Goal: Task Accomplishment & Management: Manage account settings

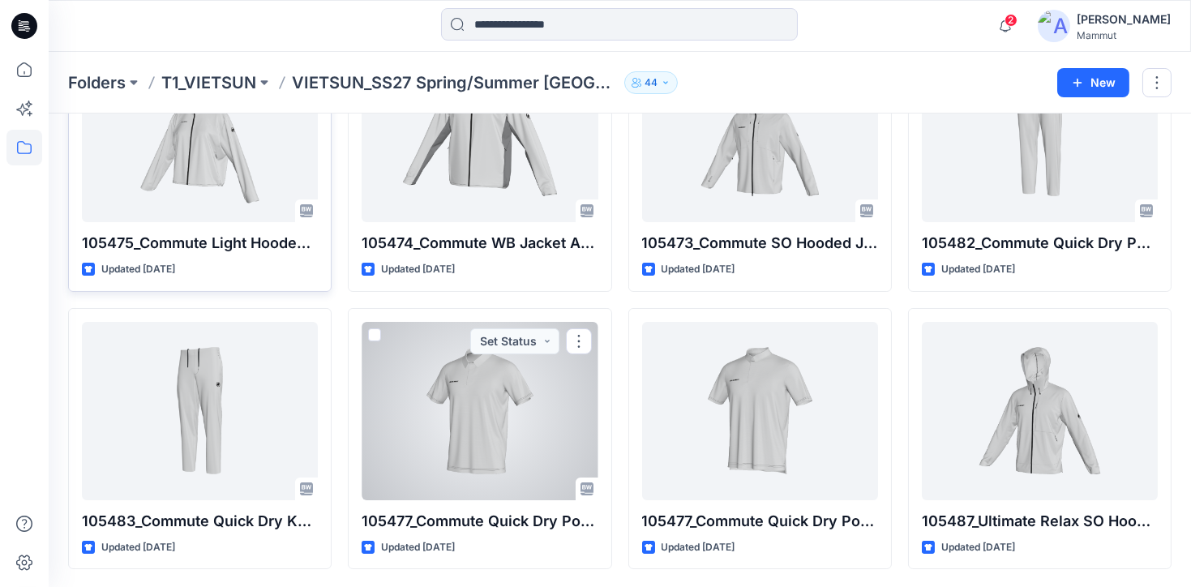
scroll to position [152, 0]
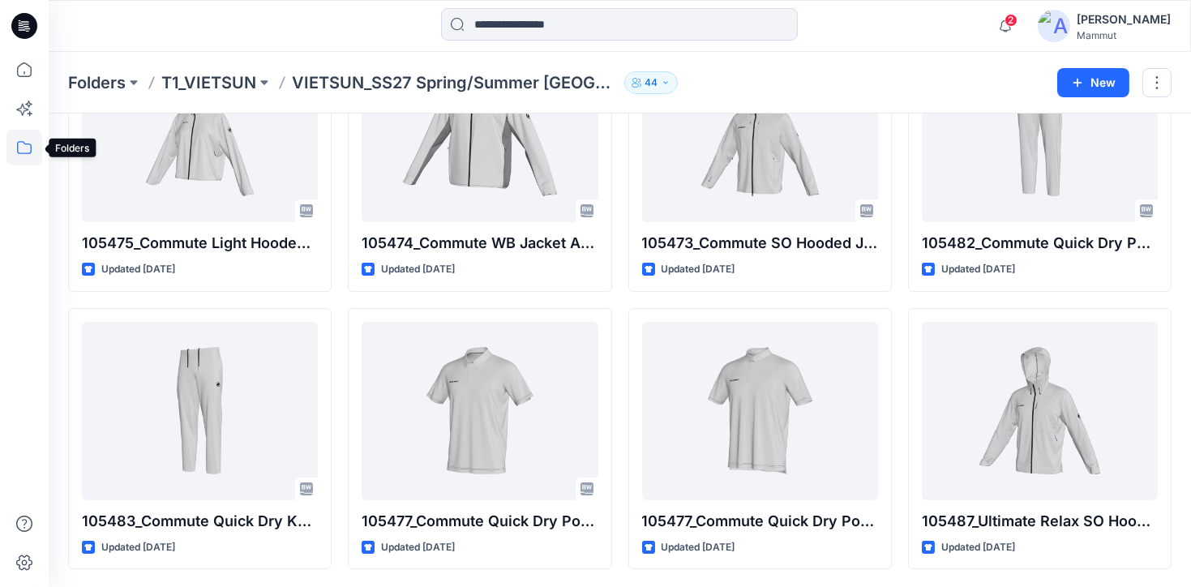
click at [26, 148] on icon at bounding box center [24, 148] width 36 height 36
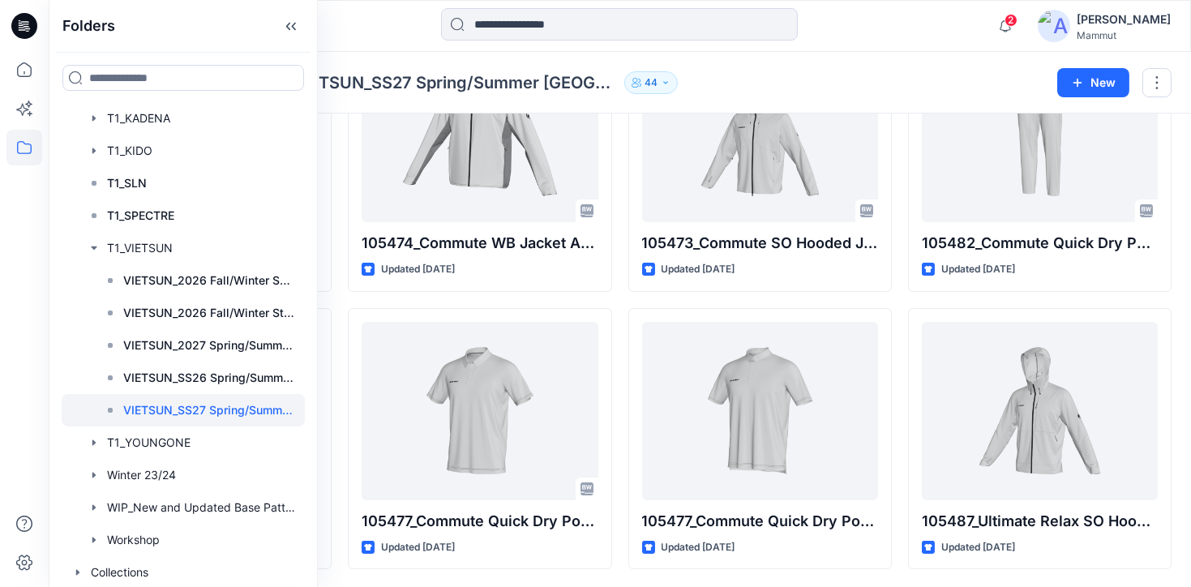
scroll to position [561, 0]
click at [225, 495] on div at bounding box center [183, 506] width 243 height 32
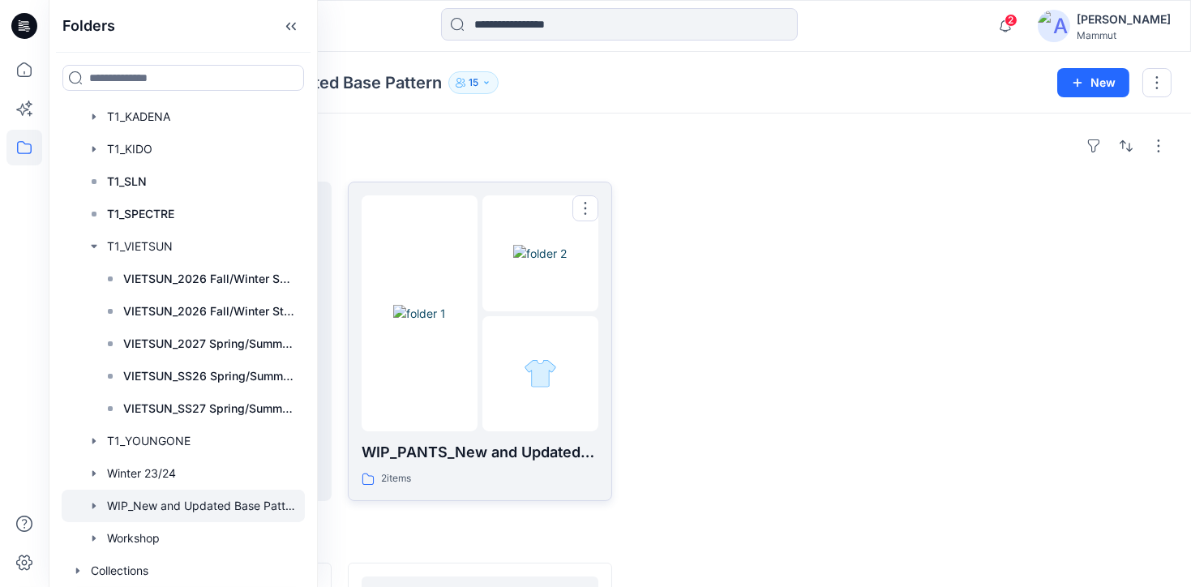
click at [482, 319] on div at bounding box center [480, 313] width 236 height 236
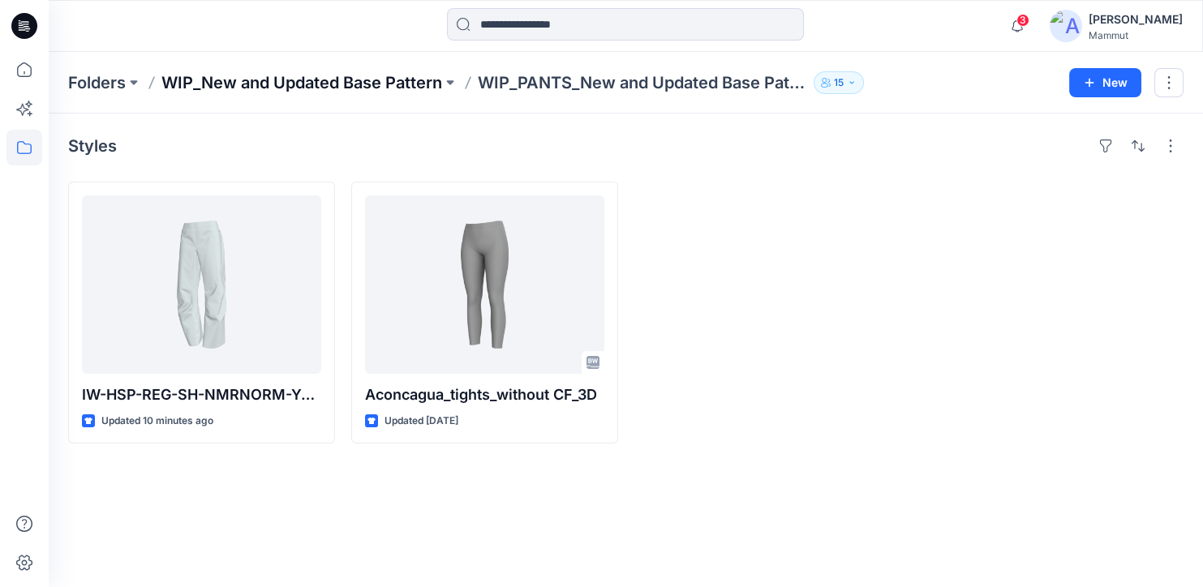
click at [346, 86] on p "WIP_New and Updated Base Pattern" at bounding box center [301, 82] width 281 height 23
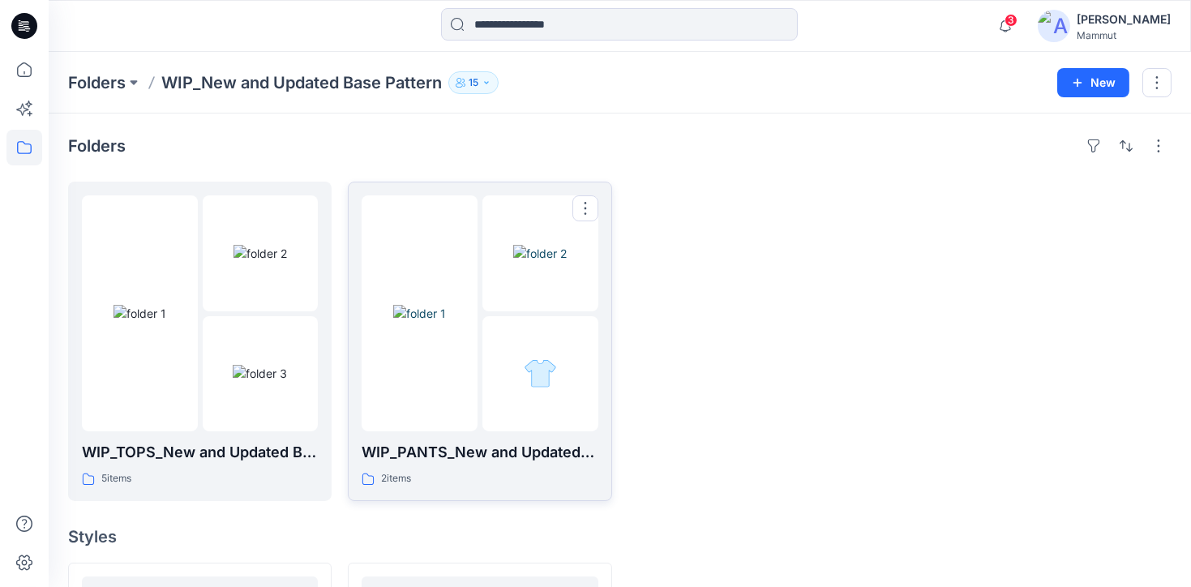
click at [512, 345] on div at bounding box center [540, 374] width 116 height 116
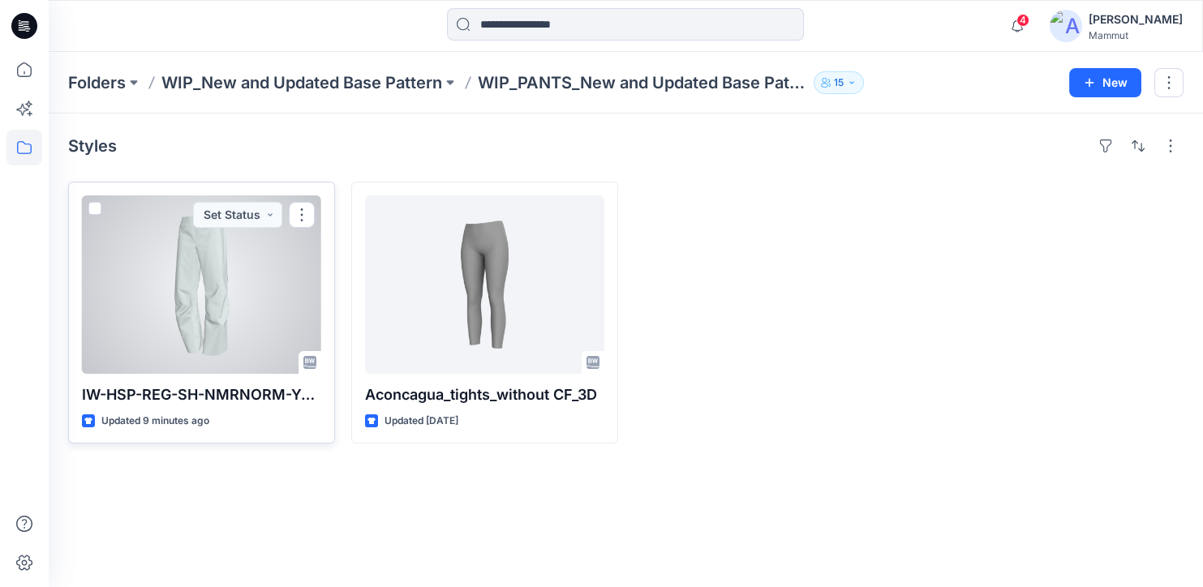
click at [229, 320] on div at bounding box center [201, 284] width 239 height 178
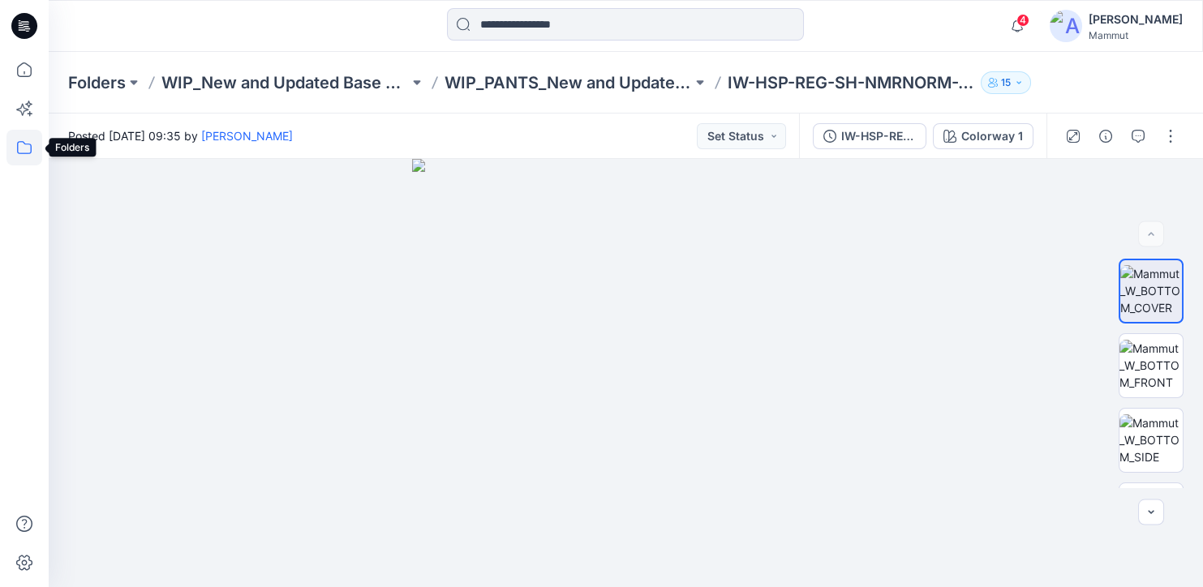
click at [16, 141] on icon at bounding box center [24, 148] width 36 height 36
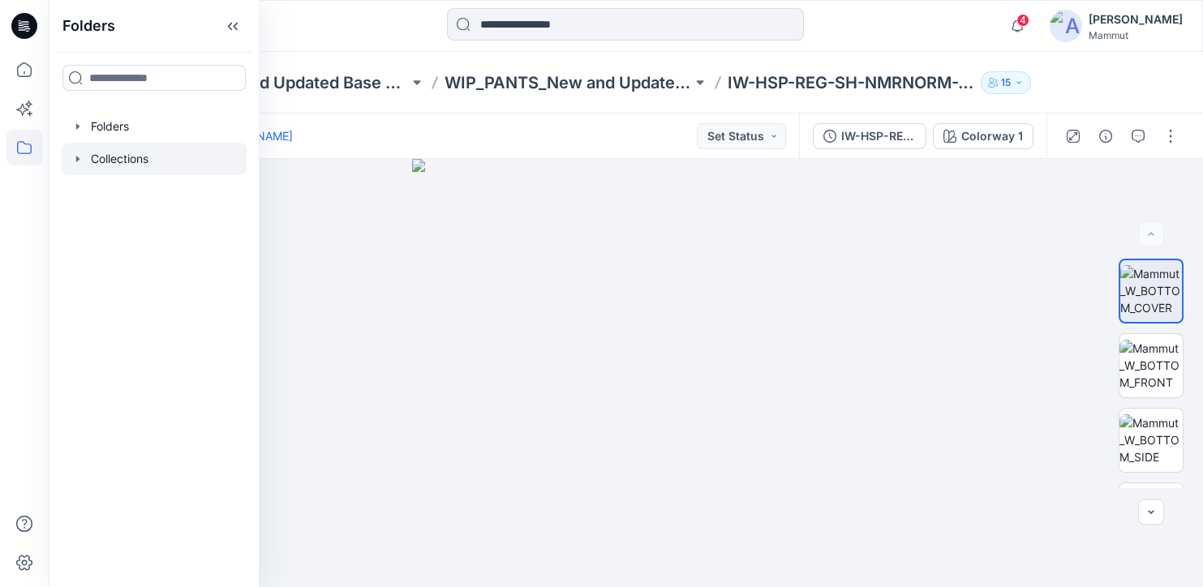
click at [126, 160] on div at bounding box center [154, 159] width 185 height 32
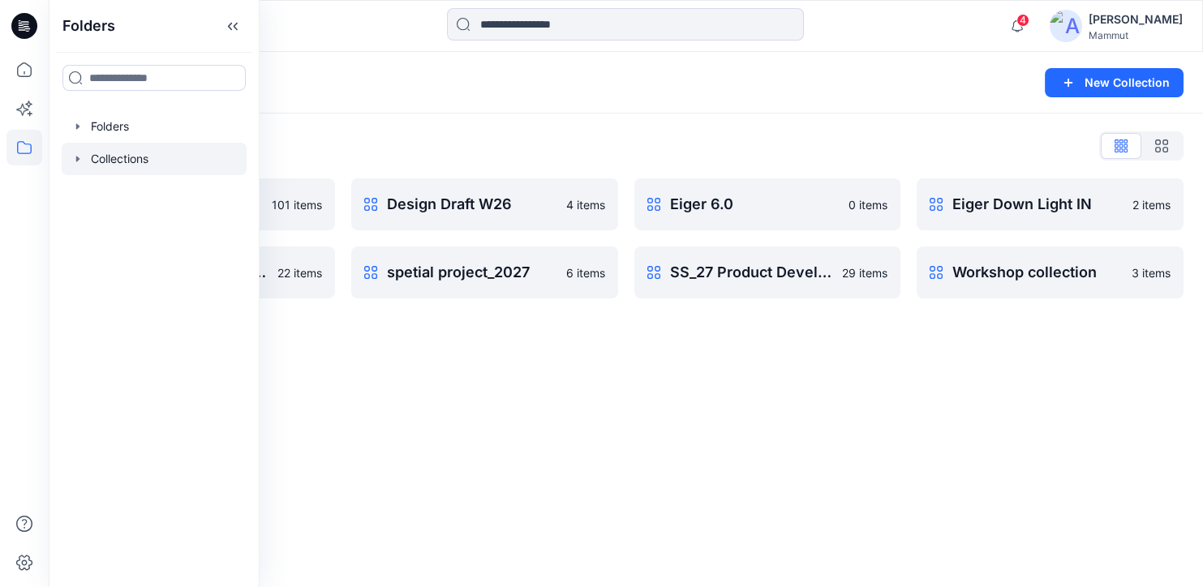
click at [811, 504] on div "Collections New Collection Collections List Basepattern 101 items FW_2627 Produ…" at bounding box center [626, 319] width 1154 height 535
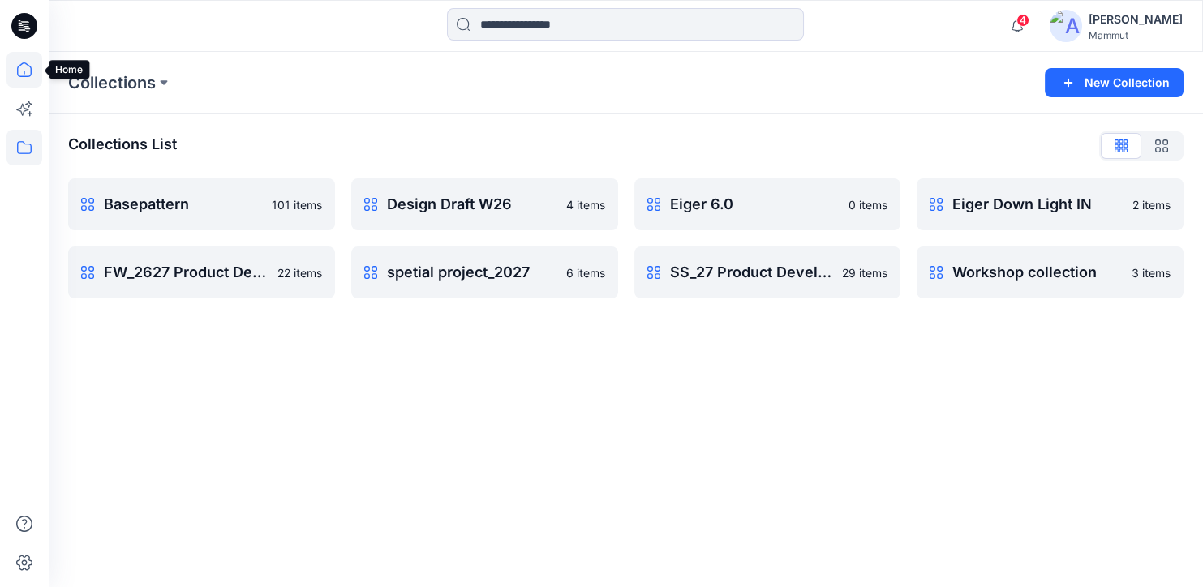
click at [21, 71] on icon at bounding box center [24, 70] width 36 height 36
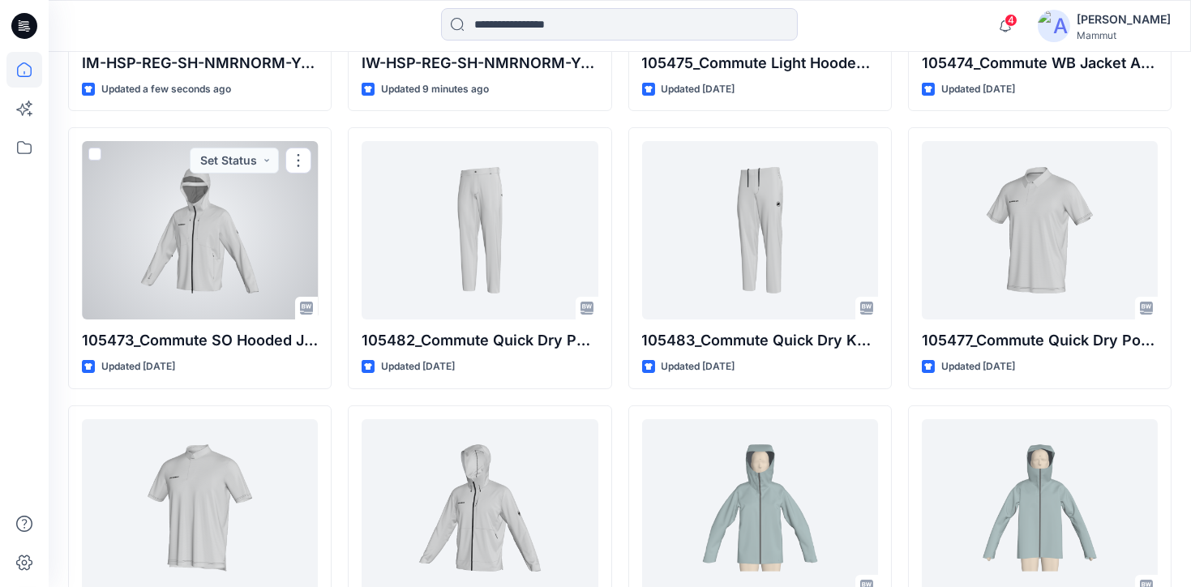
scroll to position [344, 0]
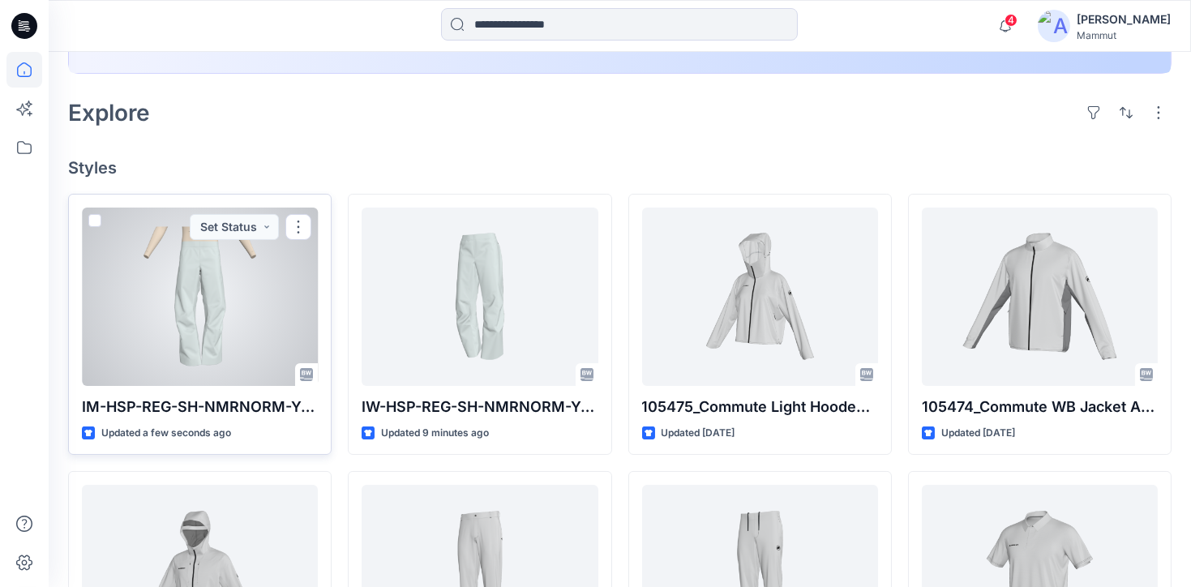
click at [264, 365] on div at bounding box center [200, 297] width 236 height 178
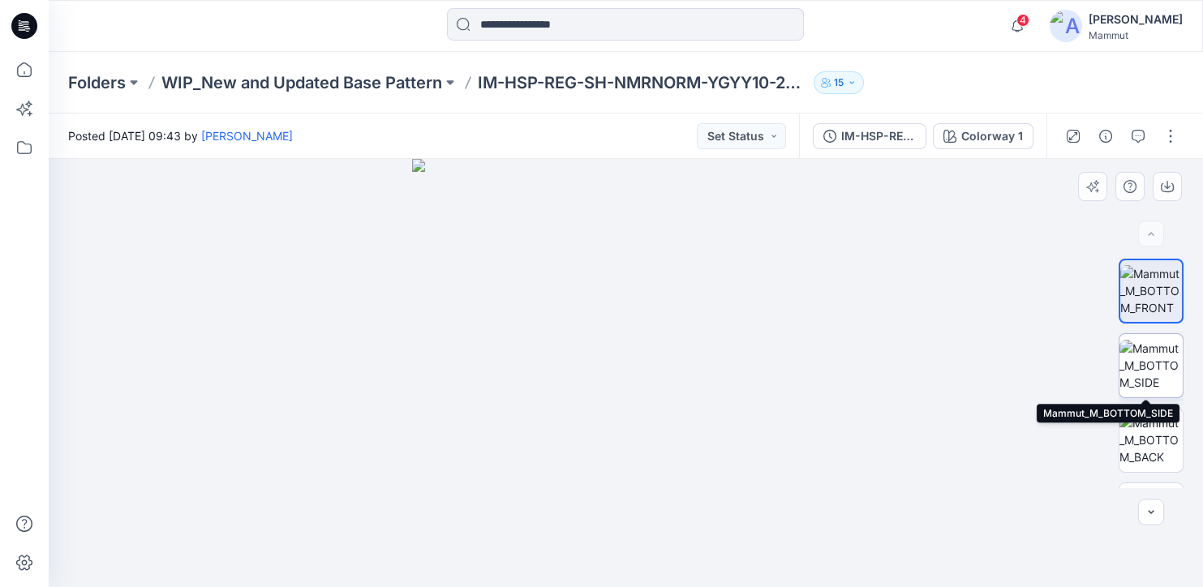
click at [1168, 372] on img at bounding box center [1150, 365] width 63 height 51
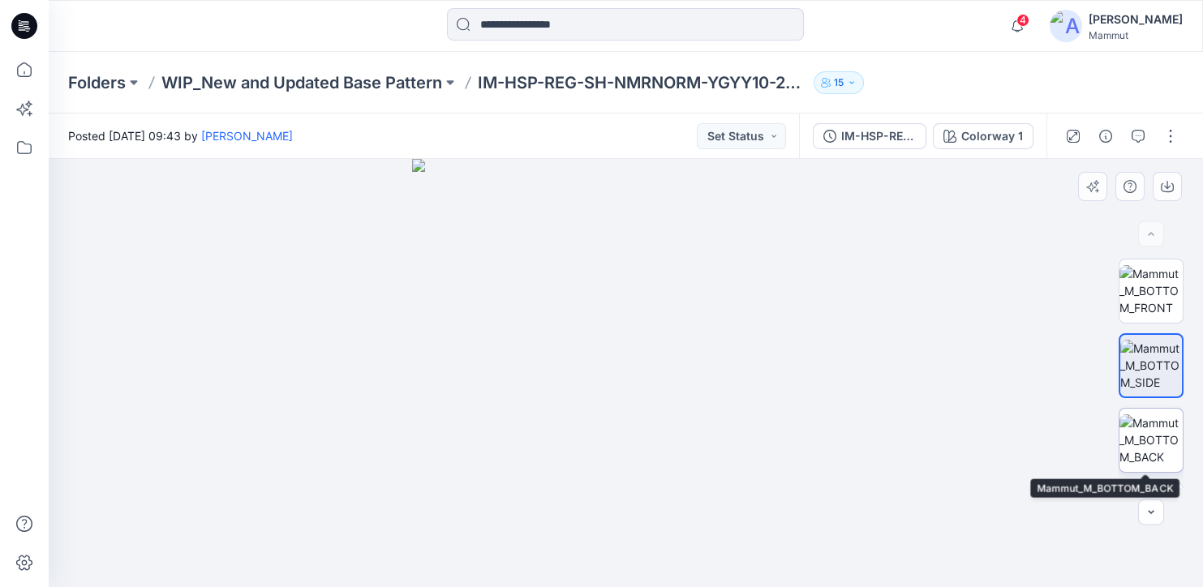
click at [1159, 414] on img at bounding box center [1150, 439] width 63 height 51
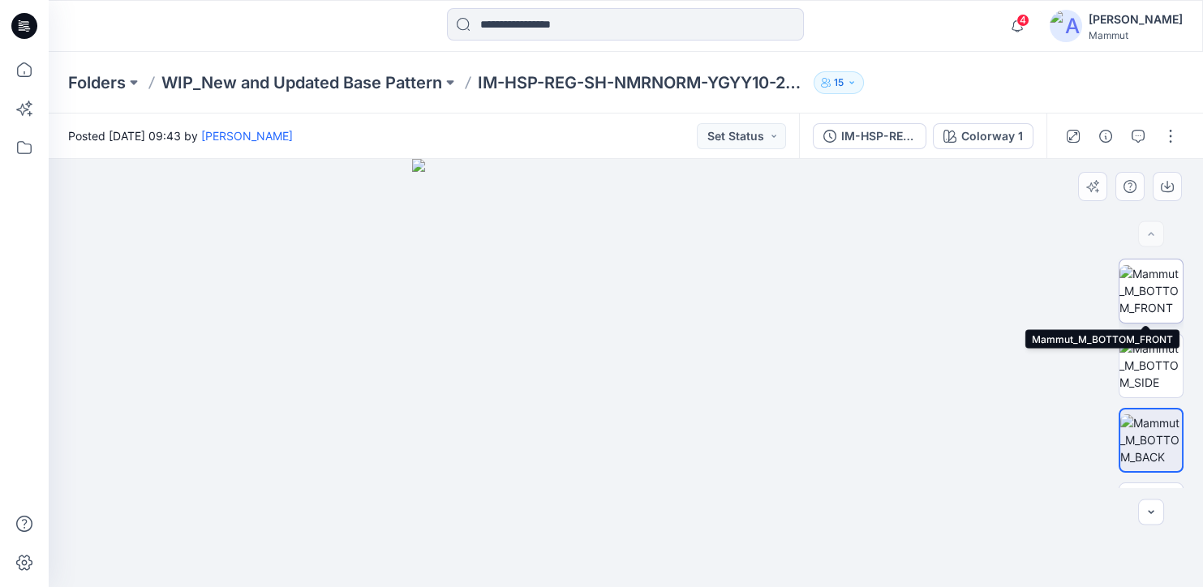
click at [1134, 284] on img at bounding box center [1150, 290] width 63 height 51
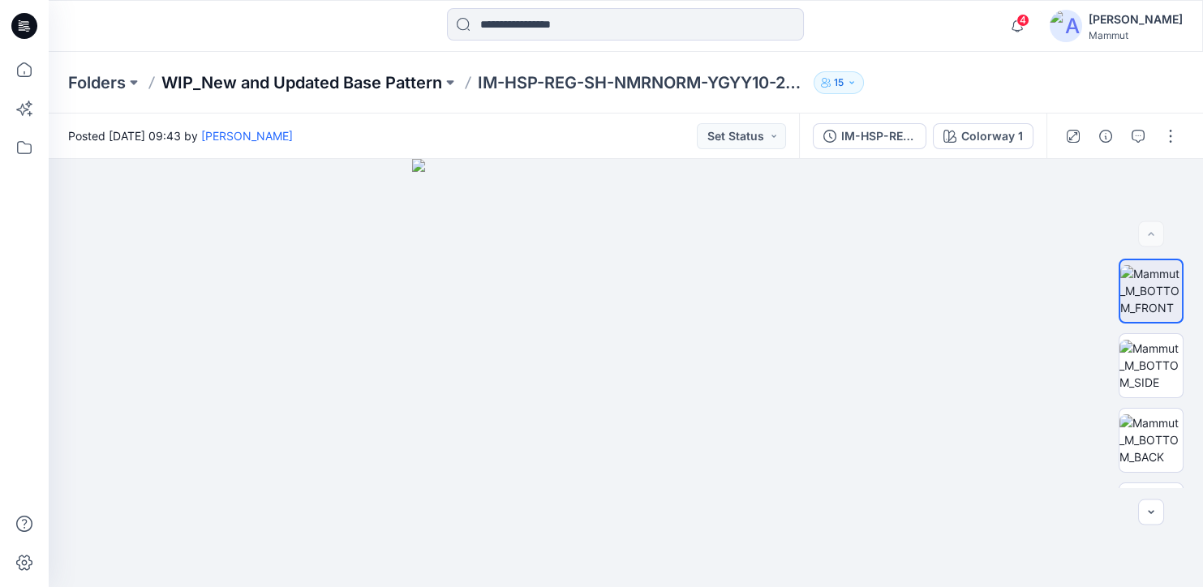
click at [372, 82] on p "WIP_New and Updated Base Pattern" at bounding box center [301, 82] width 281 height 23
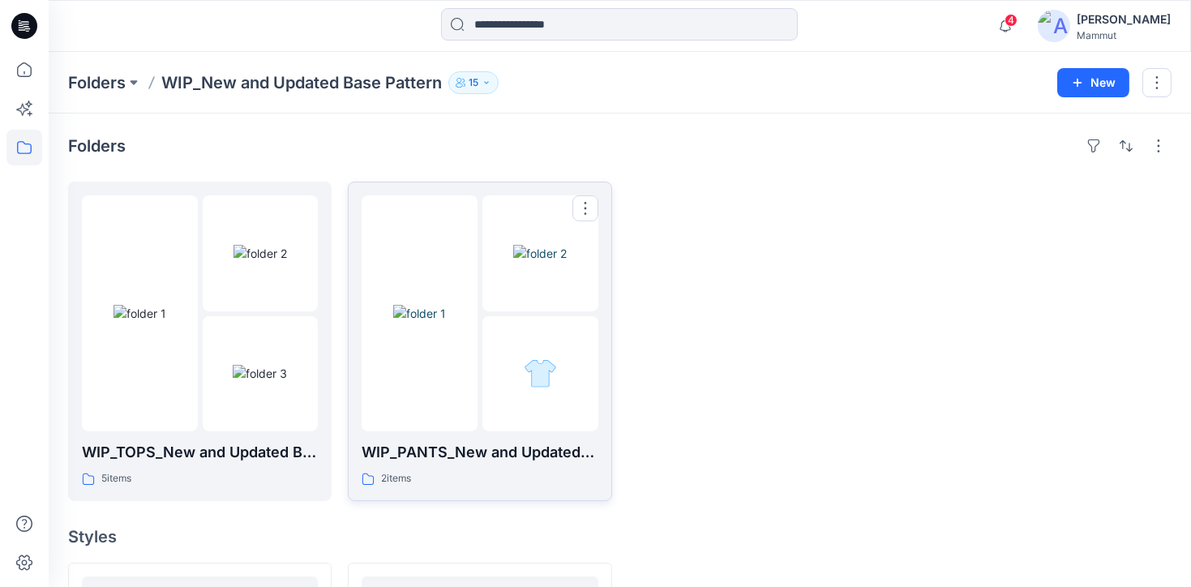
click at [534, 252] on img at bounding box center [540, 253] width 54 height 17
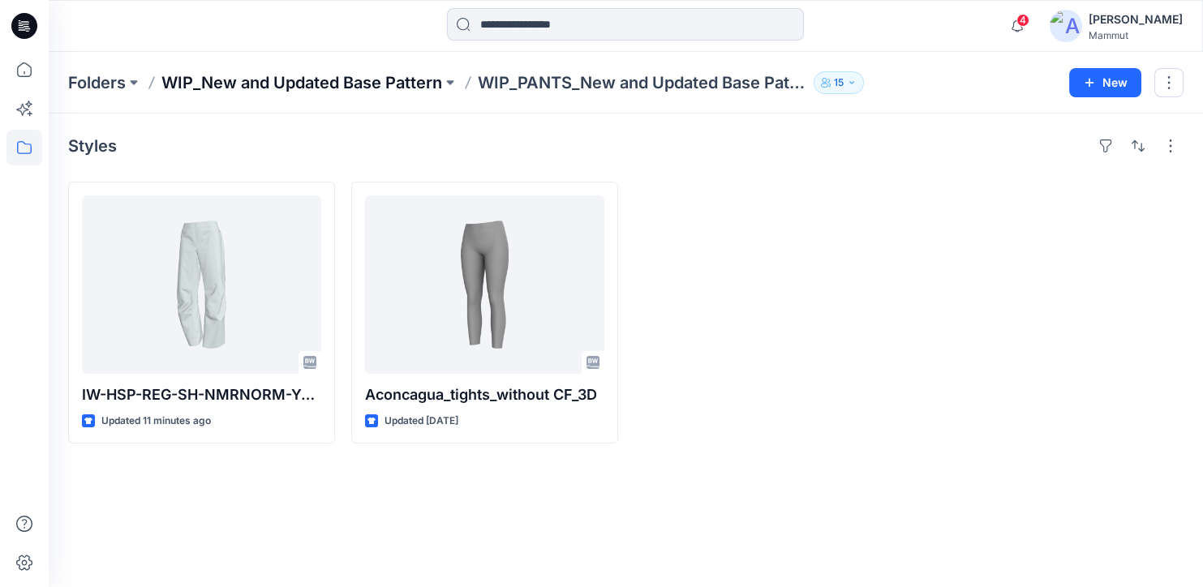
click at [285, 86] on p "WIP_New and Updated Base Pattern" at bounding box center [301, 82] width 281 height 23
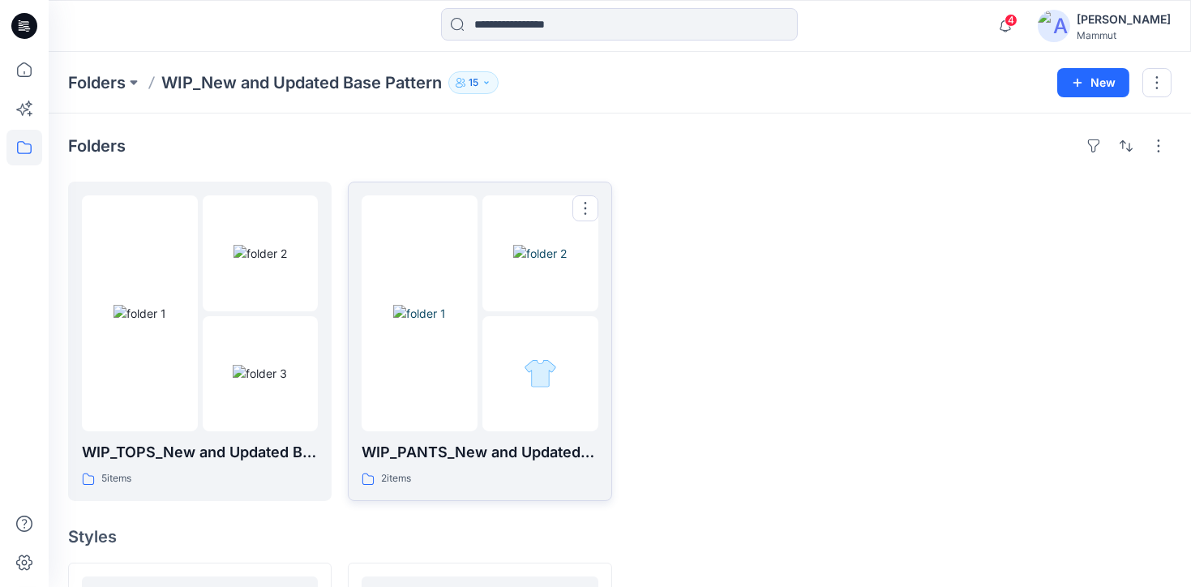
click at [531, 387] on img at bounding box center [540, 373] width 33 height 33
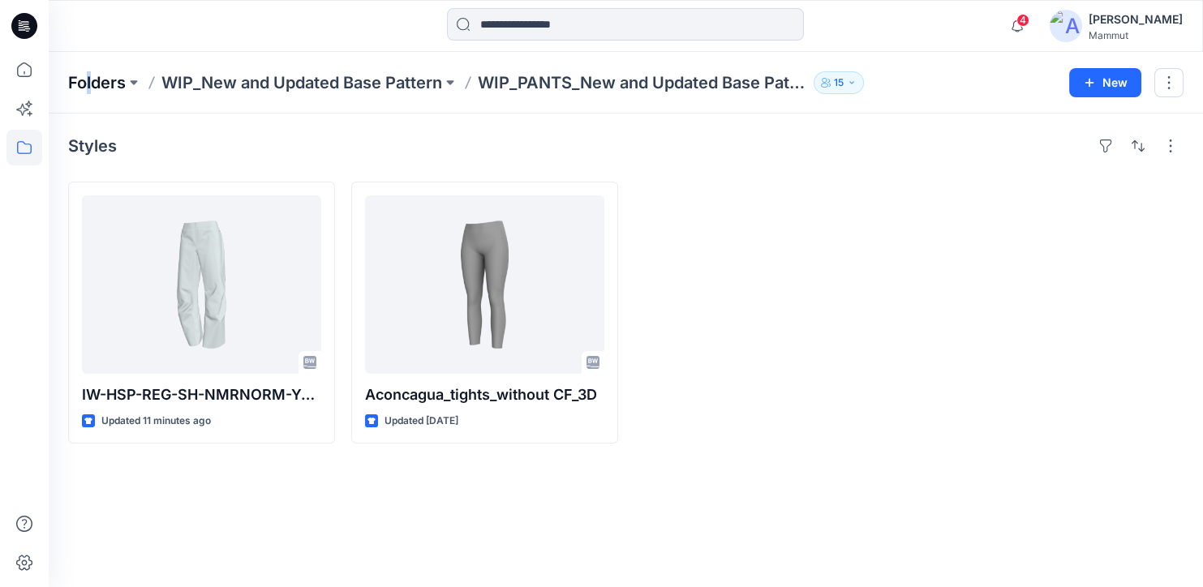
click at [91, 75] on div "Folders WIP_New and Updated Base Pattern WIP_PANTS_New and Updated Base Pattern…" at bounding box center [626, 83] width 1154 height 62
drag, startPoint x: 91, startPoint y: 75, endPoint x: 91, endPoint y: 96, distance: 21.1
click at [91, 96] on div "Folders WIP_New and Updated Base Pattern WIP_PANTS_New and Updated Base Pattern…" at bounding box center [626, 83] width 1154 height 62
click at [25, 70] on icon at bounding box center [24, 70] width 36 height 36
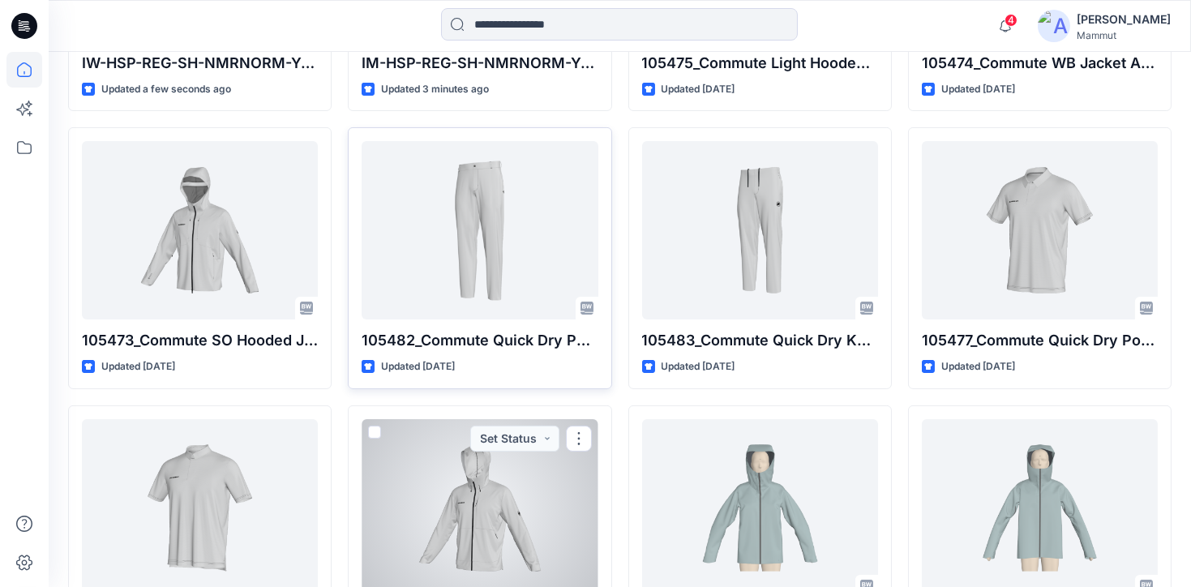
scroll to position [344, 0]
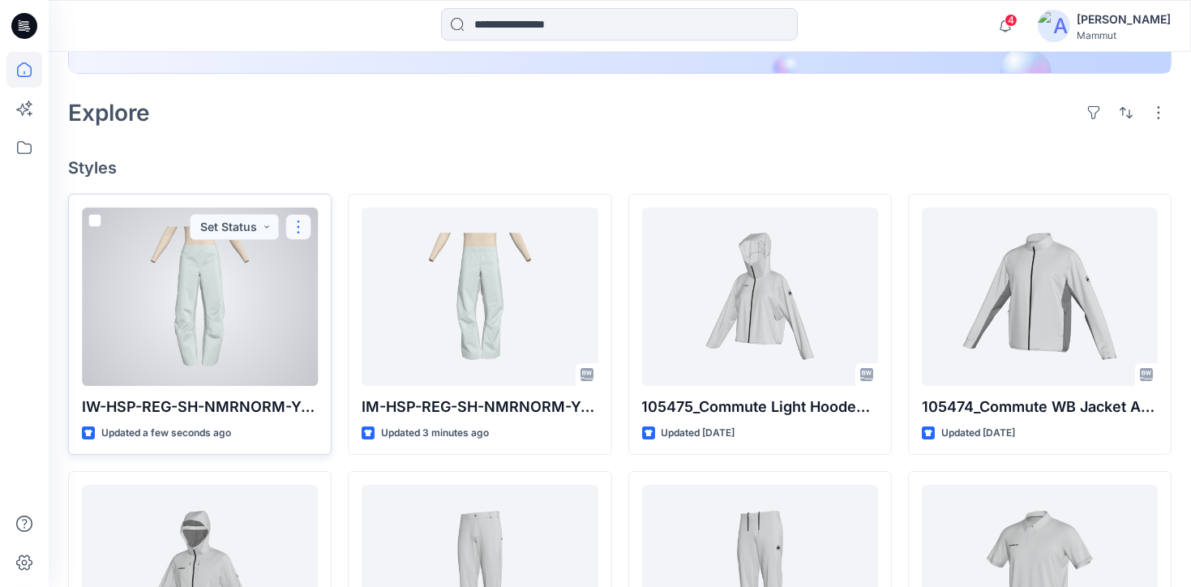
click at [291, 228] on button "button" at bounding box center [298, 227] width 26 height 26
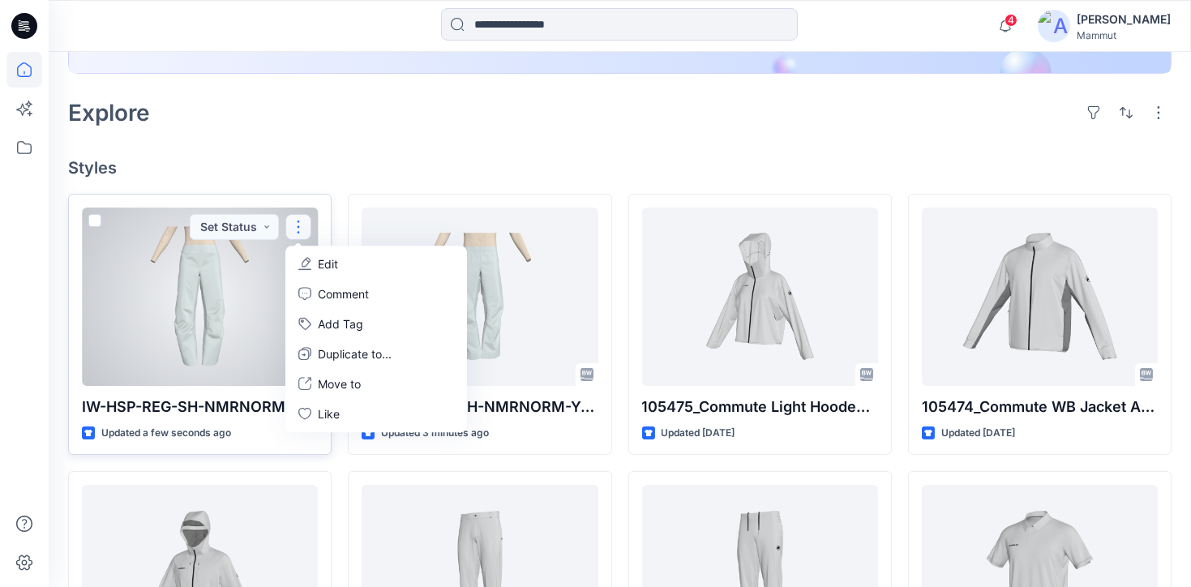
click at [291, 228] on button "button" at bounding box center [298, 227] width 26 height 26
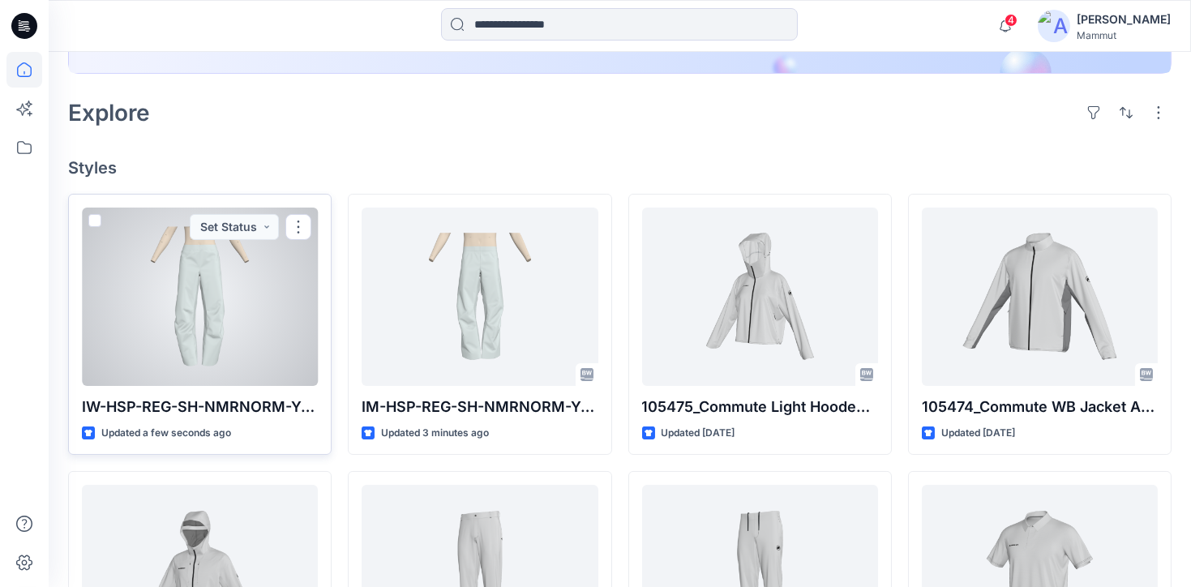
click at [101, 221] on div at bounding box center [200, 297] width 236 height 178
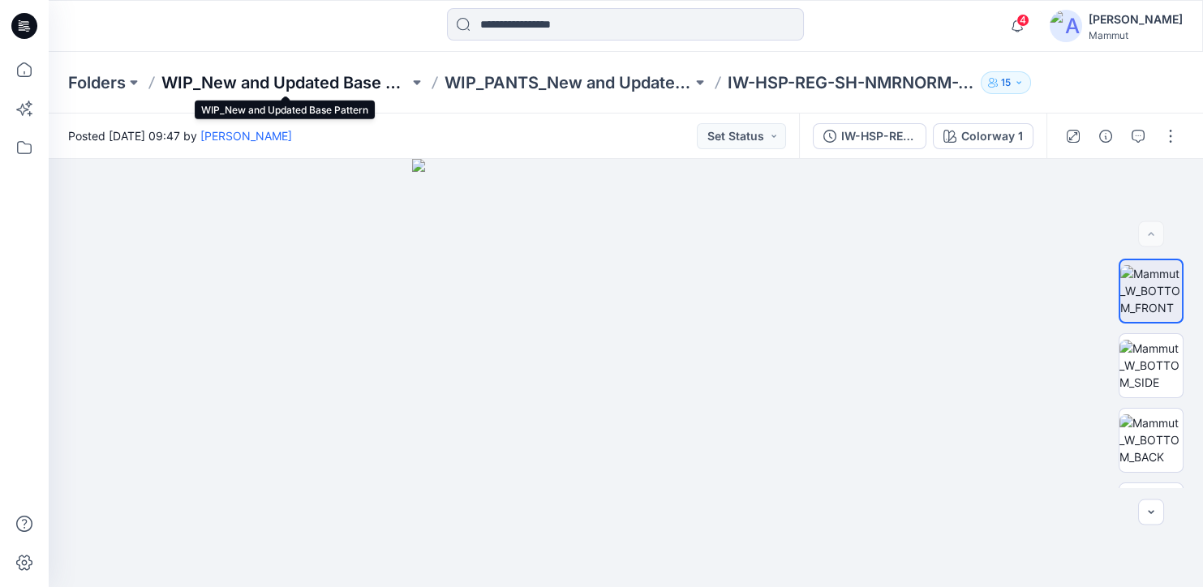
click at [359, 85] on p "WIP_New and Updated Base Pattern" at bounding box center [284, 82] width 247 height 23
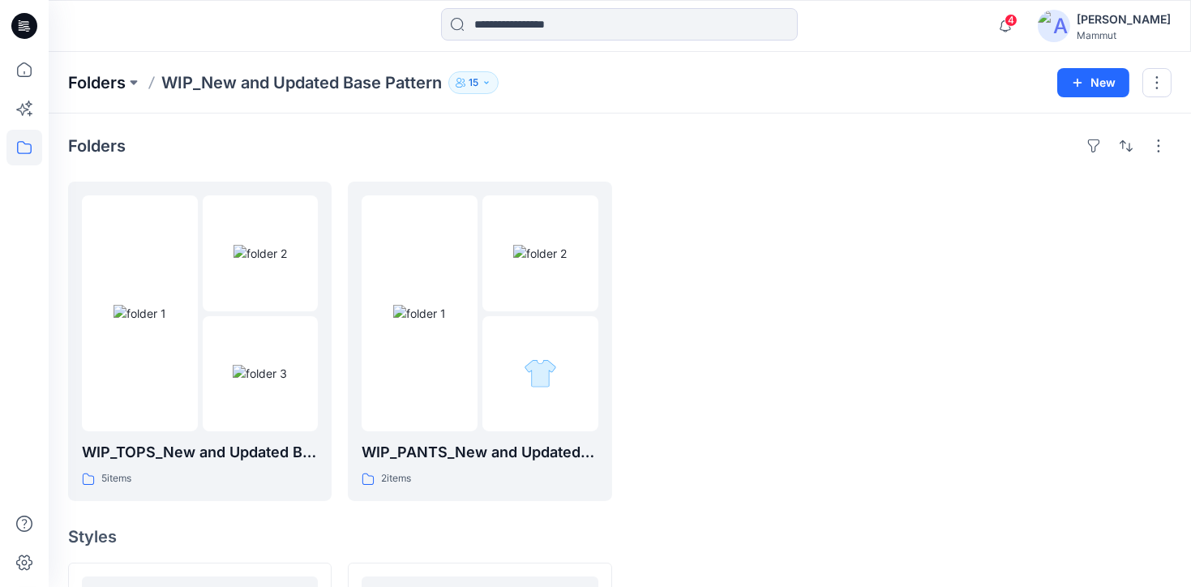
click at [101, 81] on p "Folders" at bounding box center [97, 82] width 58 height 23
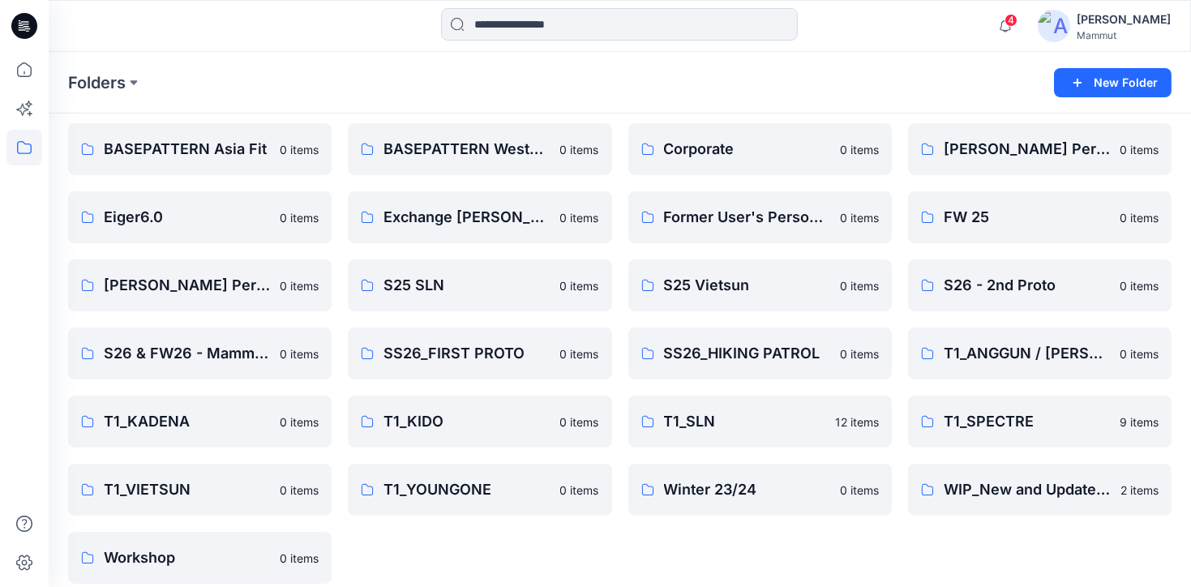
scroll to position [71, 0]
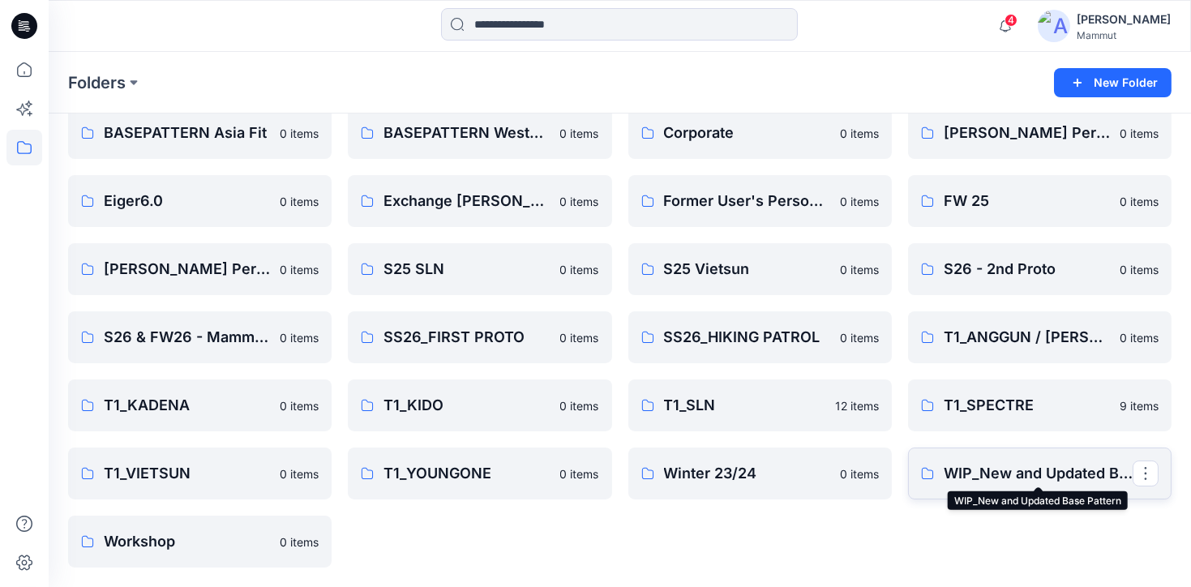
click at [1027, 478] on p "WIP_New and Updated Base Pattern" at bounding box center [1038, 473] width 189 height 23
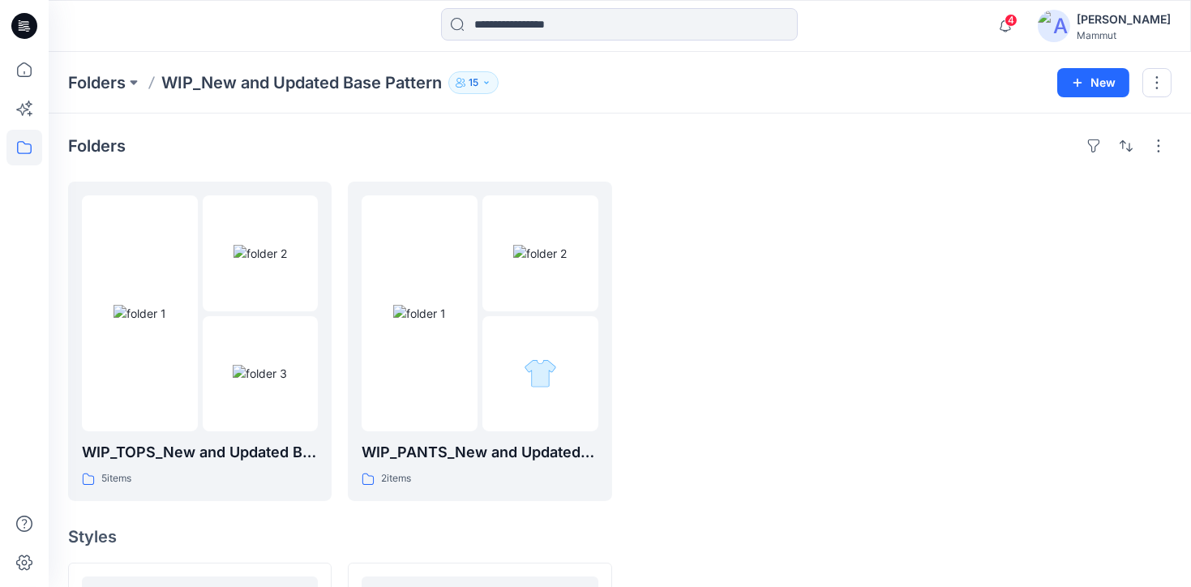
scroll to position [255, 0]
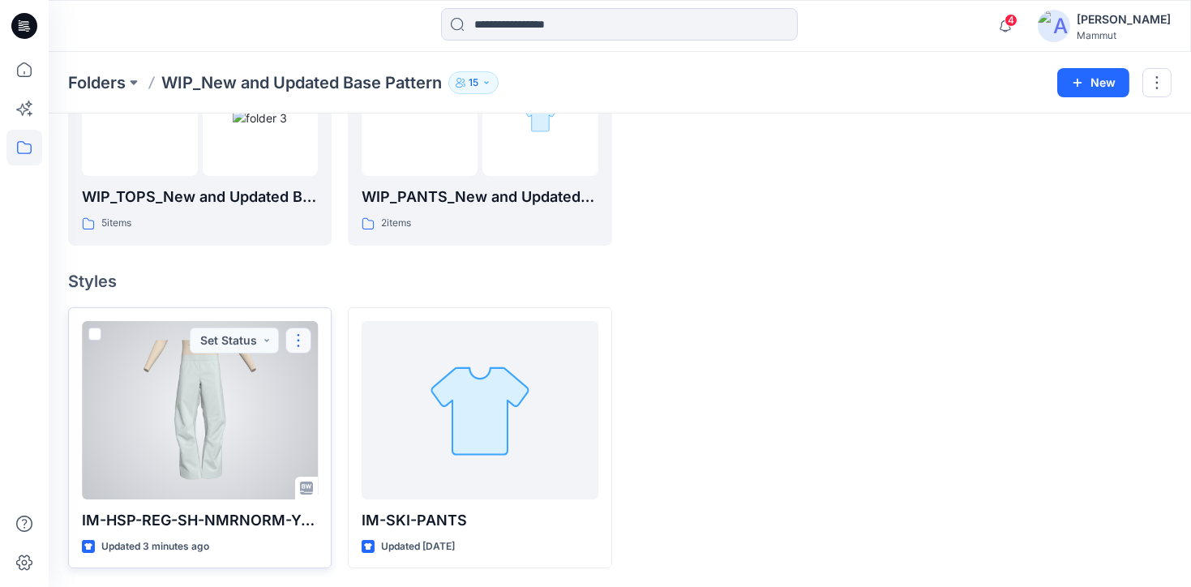
click at [298, 339] on button "button" at bounding box center [298, 341] width 26 height 26
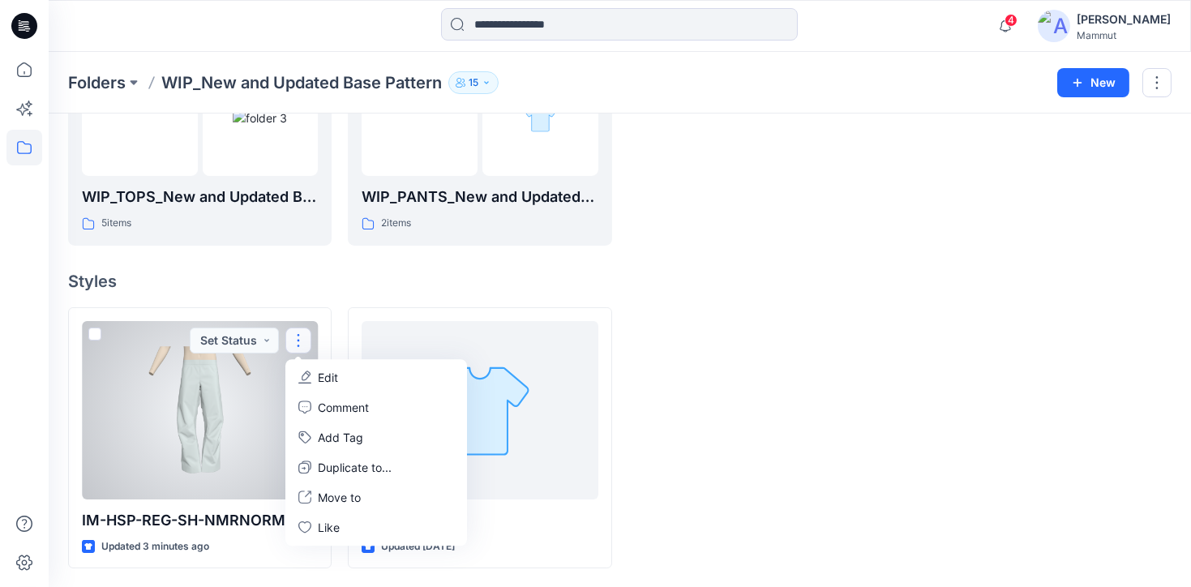
click at [91, 335] on span at bounding box center [94, 334] width 13 height 13
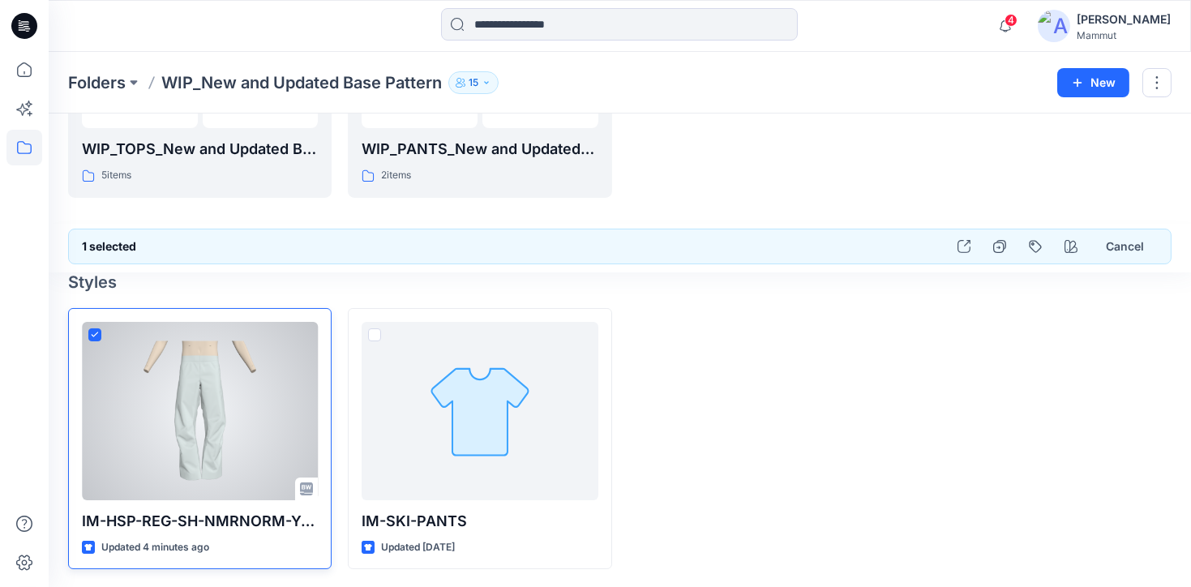
scroll to position [255, 0]
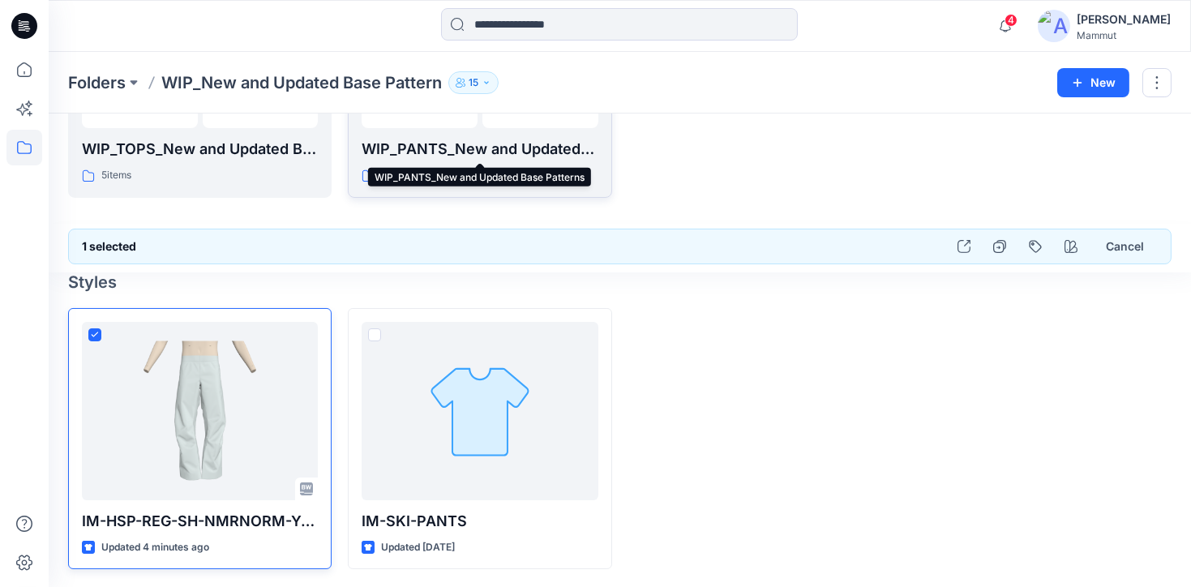
drag, startPoint x: 205, startPoint y: 440, endPoint x: 474, endPoint y: 160, distance: 387.7
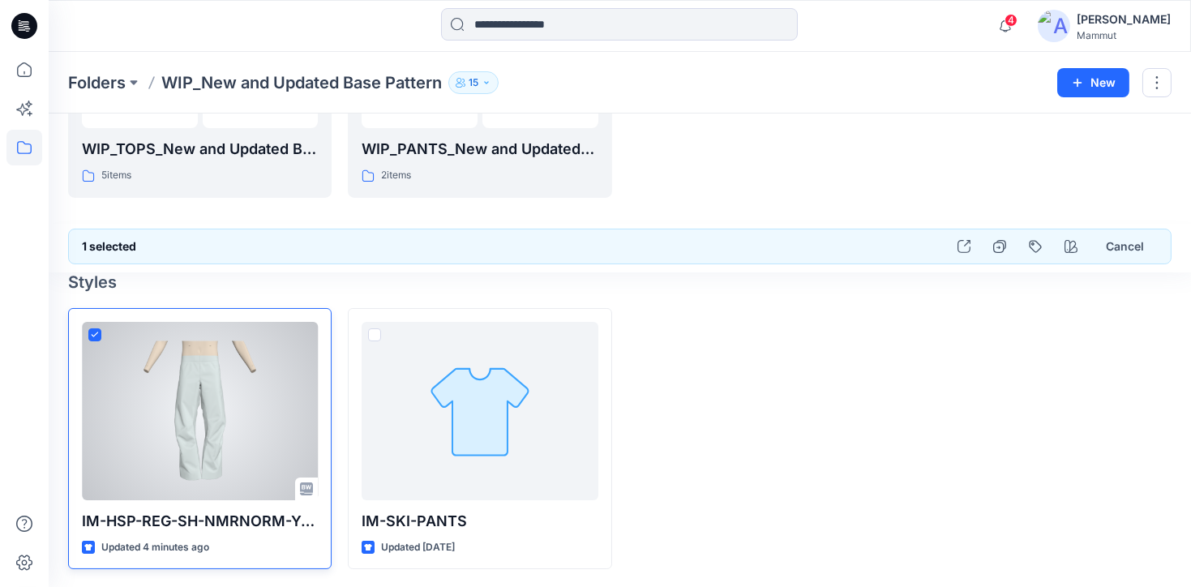
click at [158, 412] on div at bounding box center [200, 411] width 236 height 178
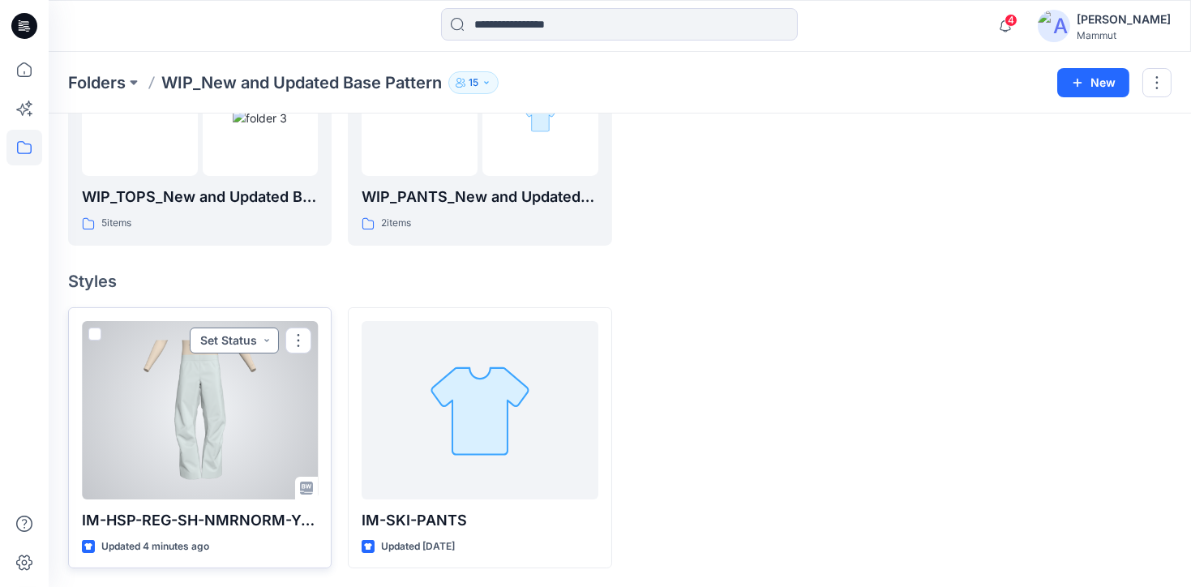
click at [277, 343] on button "Set Status" at bounding box center [234, 341] width 89 height 26
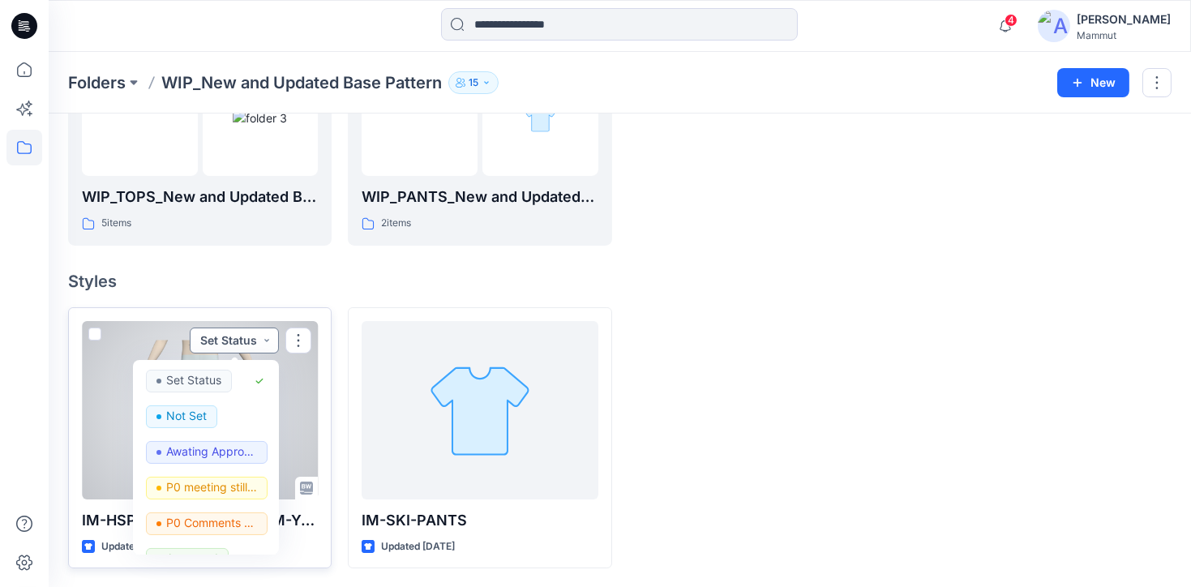
click at [274, 341] on button "Set Status" at bounding box center [234, 341] width 89 height 26
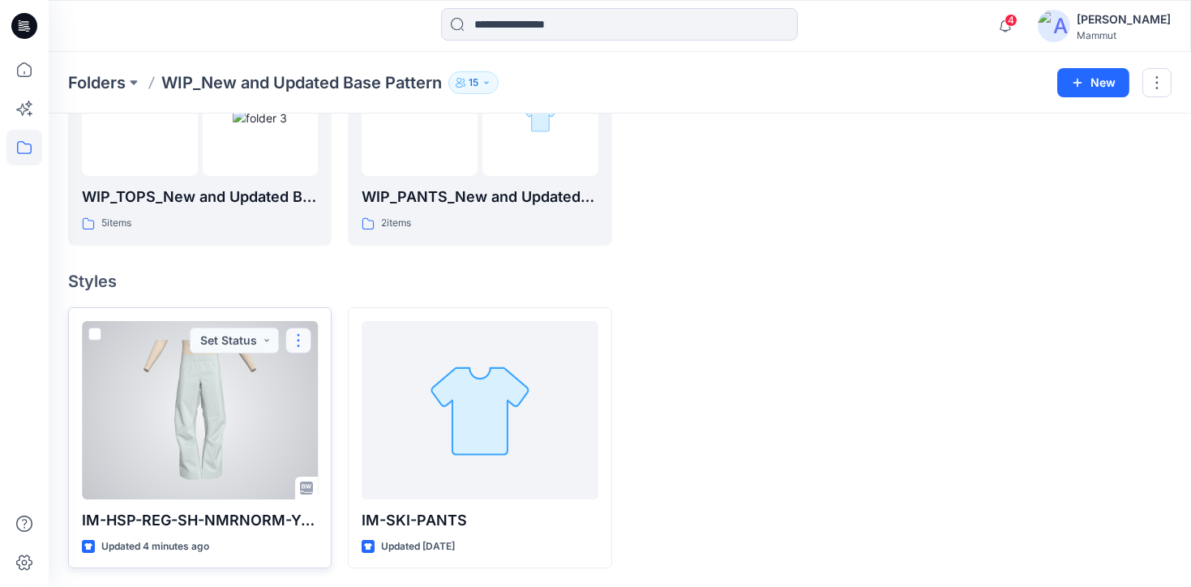
click at [294, 340] on button "button" at bounding box center [298, 341] width 26 height 26
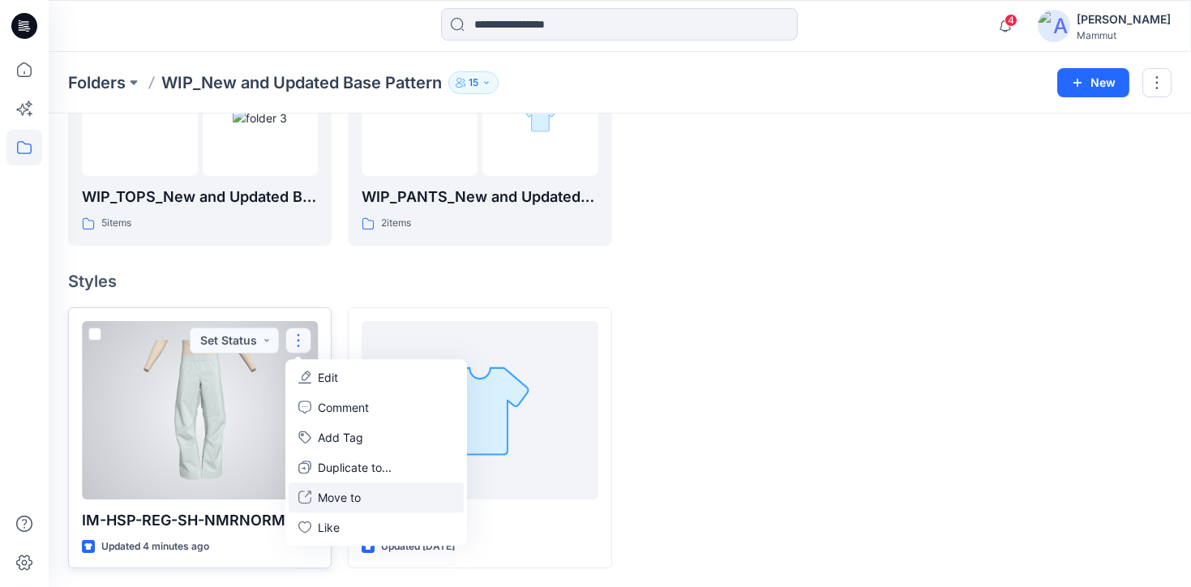
click at [341, 489] on p "Move to" at bounding box center [339, 497] width 43 height 17
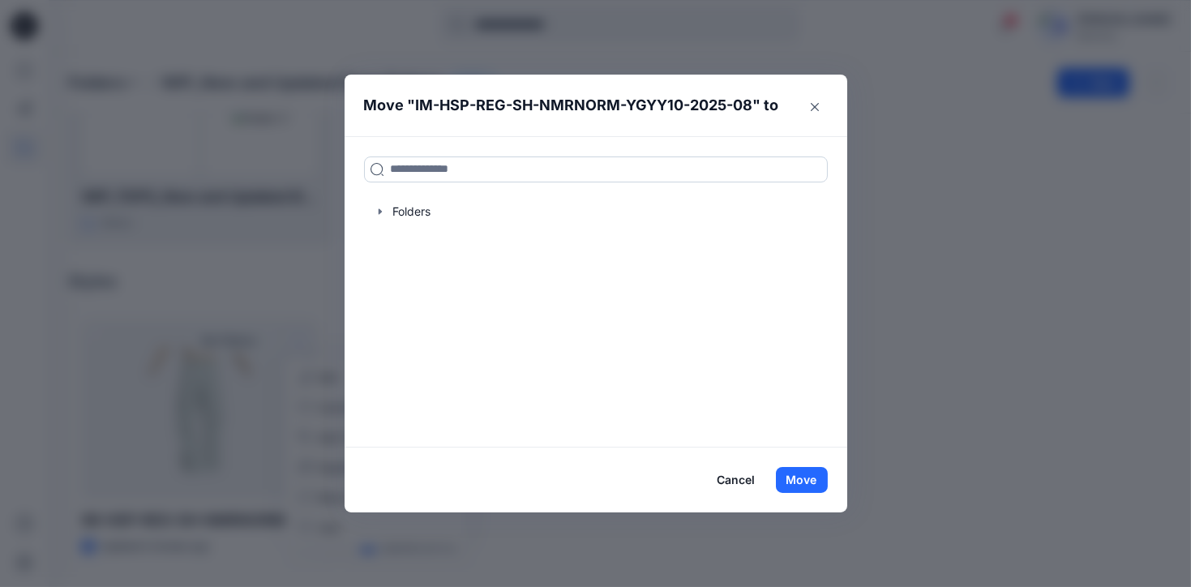
drag, startPoint x: 441, startPoint y: 152, endPoint x: 436, endPoint y: 169, distance: 16.9
click at [441, 157] on div "Folders" at bounding box center [596, 291] width 503 height 311
click at [436, 169] on input at bounding box center [596, 170] width 464 height 26
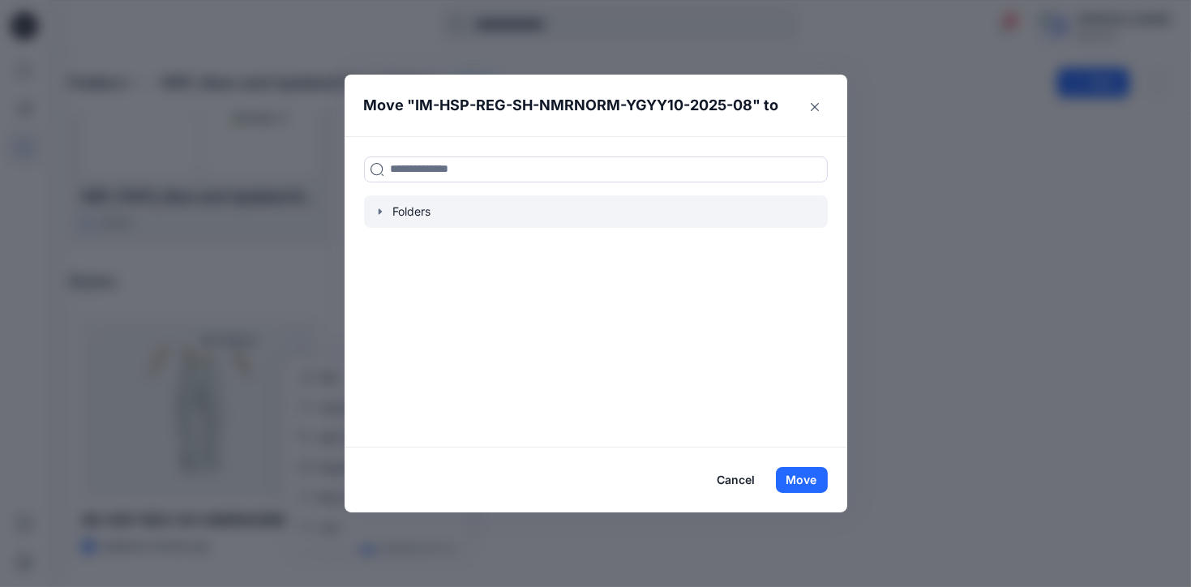
click at [402, 200] on div at bounding box center [596, 211] width 464 height 32
click at [409, 215] on div at bounding box center [596, 211] width 464 height 32
click at [381, 209] on icon "button" at bounding box center [379, 211] width 3 height 6
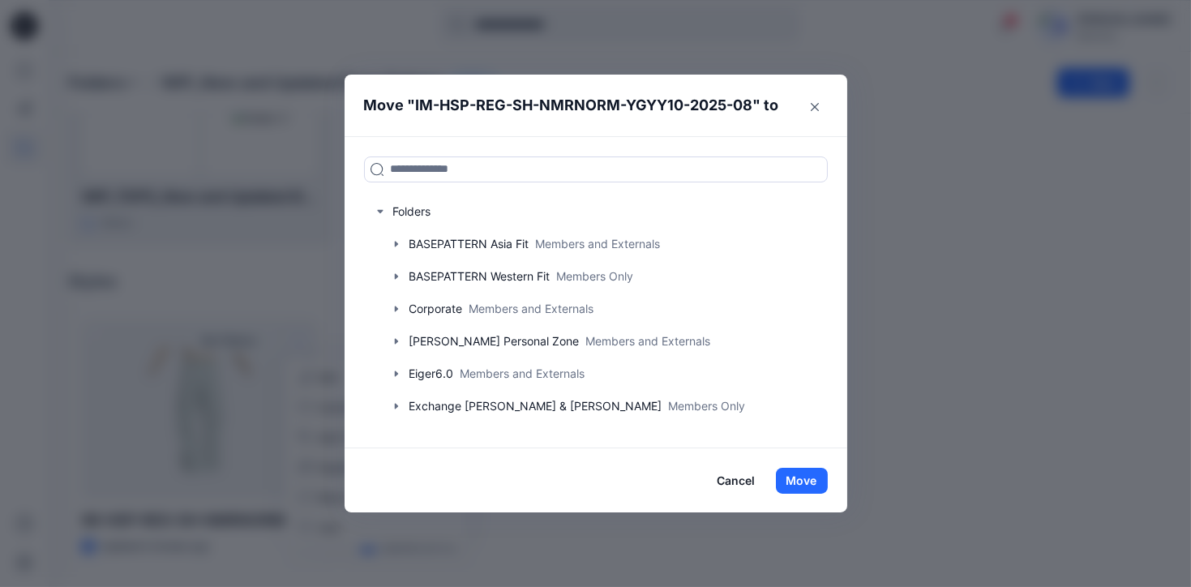
drag, startPoint x: 834, startPoint y: 238, endPoint x: 837, endPoint y: 257, distance: 18.8
click at [837, 257] on div "Folders BASEPATTERN Asia Fit Members and Externals BASEPATTERN Western Fit Memb…" at bounding box center [596, 292] width 503 height 312
drag, startPoint x: 830, startPoint y: 234, endPoint x: 830, endPoint y: 259, distance: 24.3
click at [828, 259] on div "Folders BASEPATTERN Asia Fit Members and Externals BASEPATTERN Western Fit Memb…" at bounding box center [596, 311] width 464 height 233
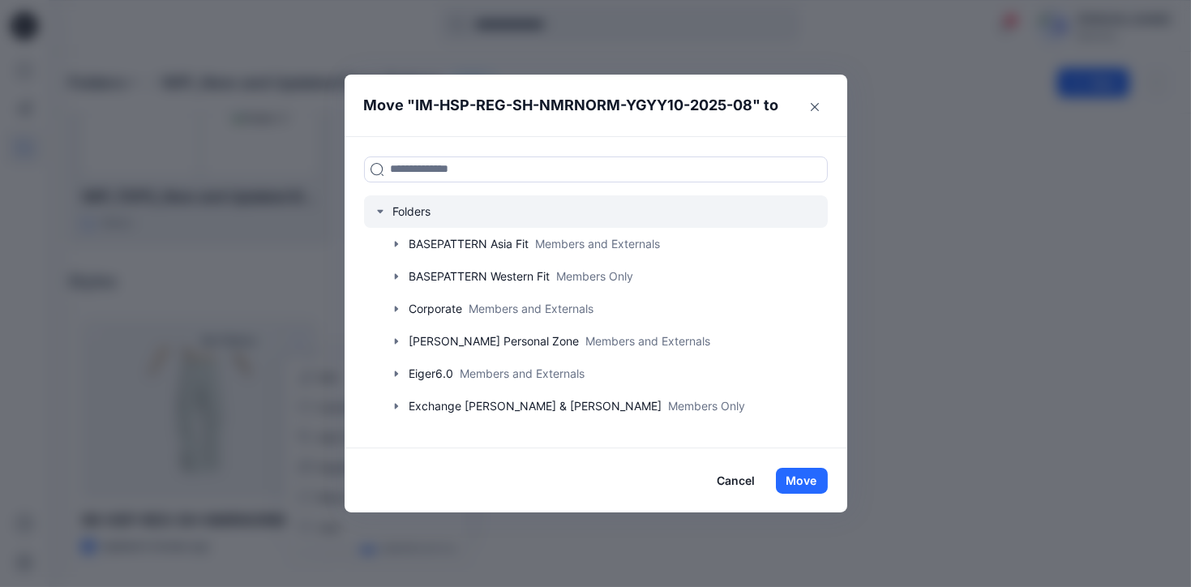
click at [384, 212] on icon "button" at bounding box center [380, 211] width 13 height 13
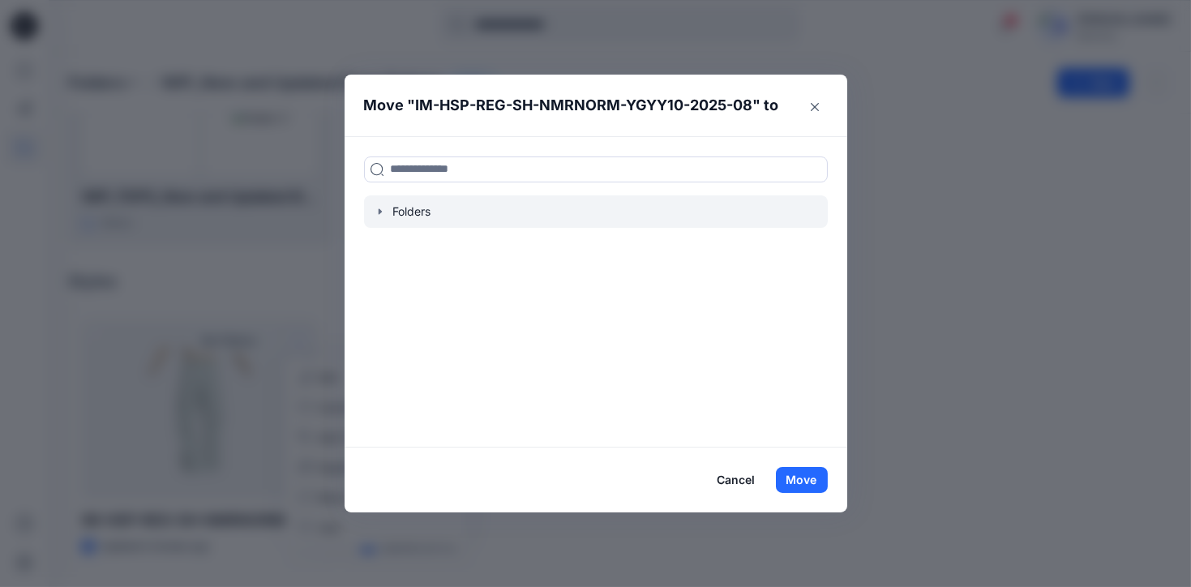
click at [381, 212] on icon "button" at bounding box center [379, 211] width 3 height 6
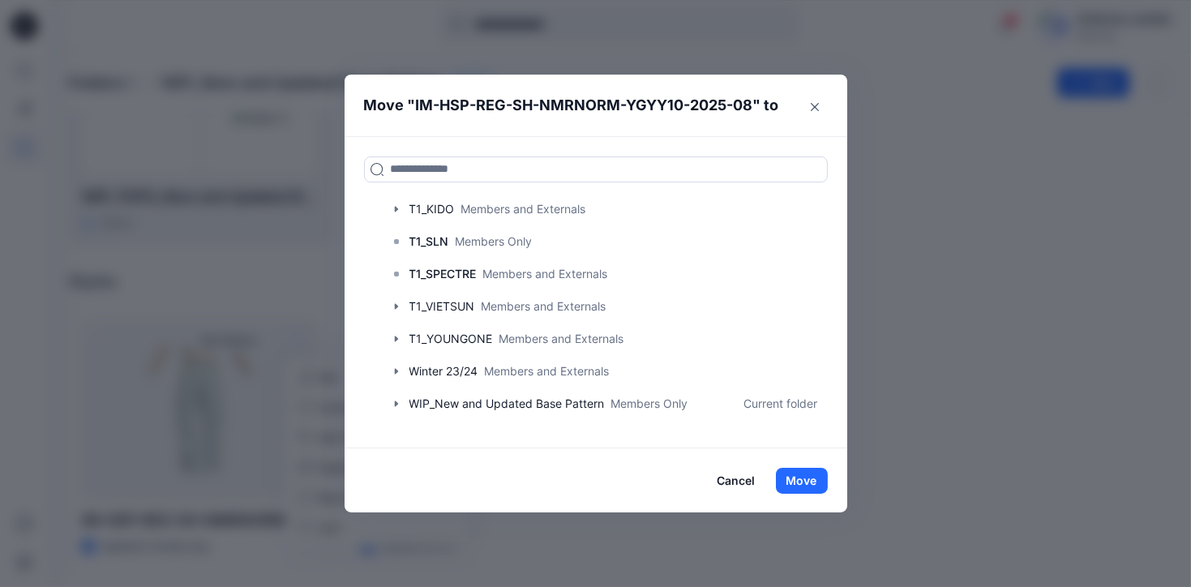
scroll to position [610, 0]
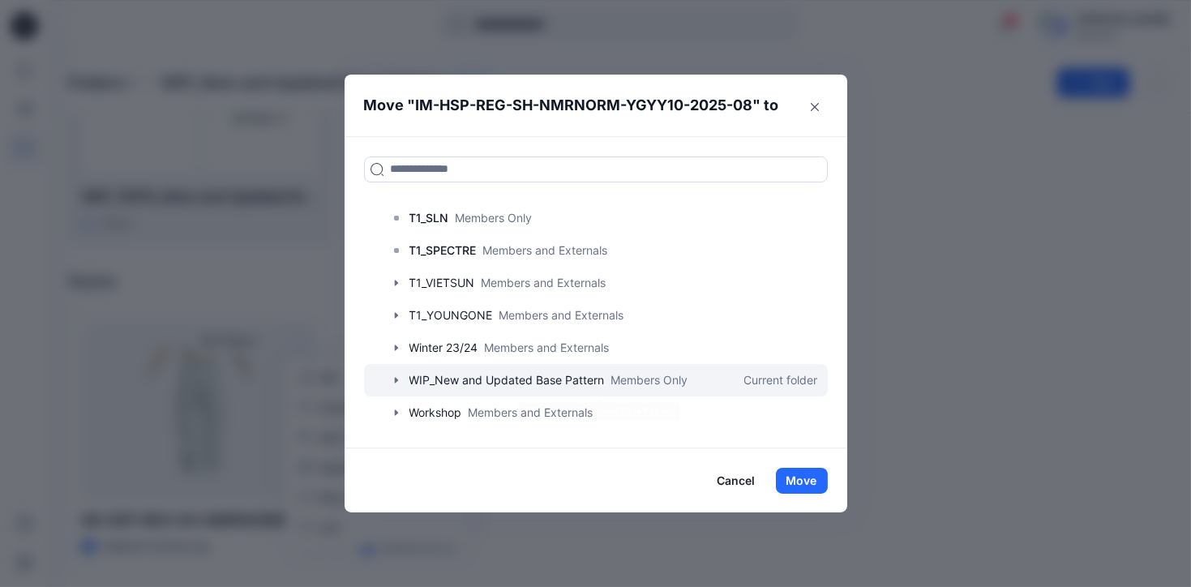
click at [591, 382] on div at bounding box center [596, 380] width 464 height 32
click at [591, 381] on div at bounding box center [596, 380] width 464 height 32
drag, startPoint x: 591, startPoint y: 382, endPoint x: 564, endPoint y: 380, distance: 26.9
click at [564, 380] on div at bounding box center [596, 380] width 464 height 32
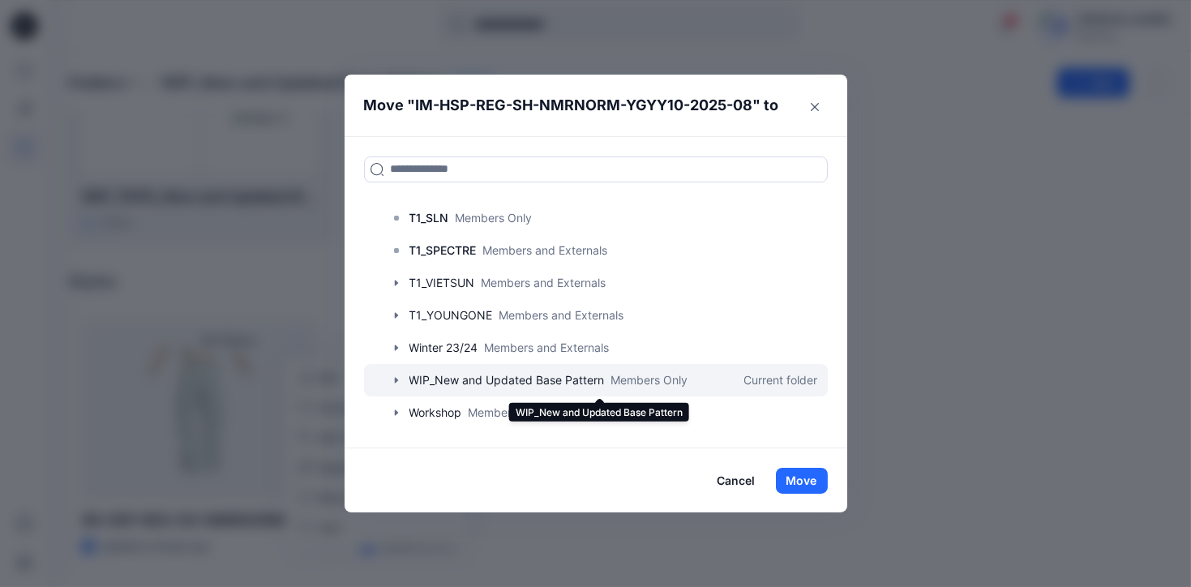
click at [559, 380] on div at bounding box center [596, 380] width 464 height 32
click at [560, 380] on div at bounding box center [596, 380] width 464 height 32
click at [553, 384] on div at bounding box center [596, 380] width 464 height 32
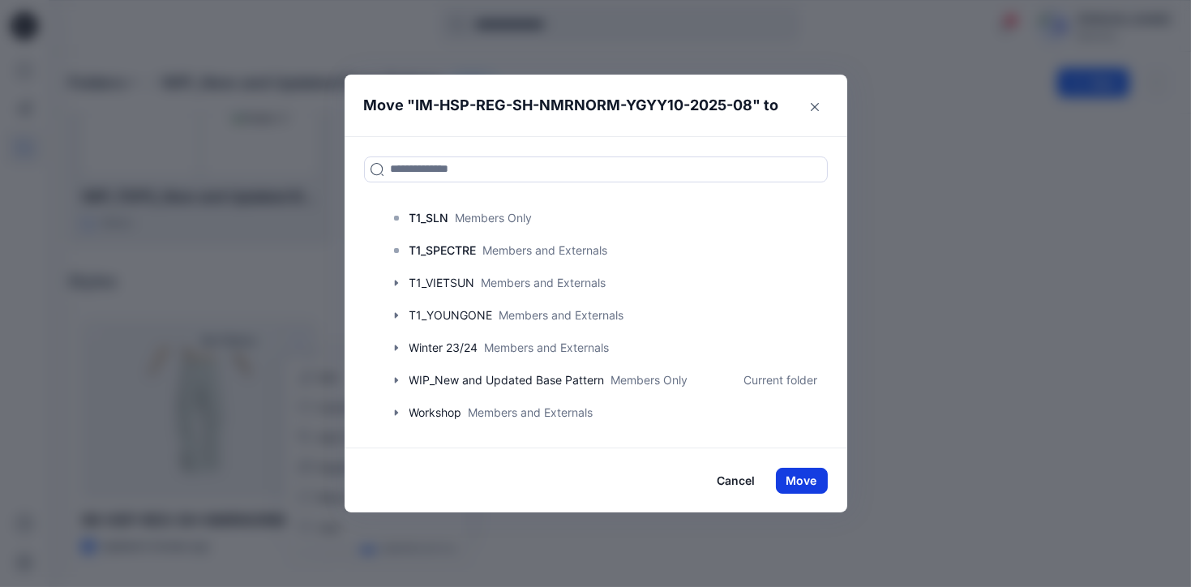
click at [817, 482] on button "Move" at bounding box center [802, 481] width 52 height 26
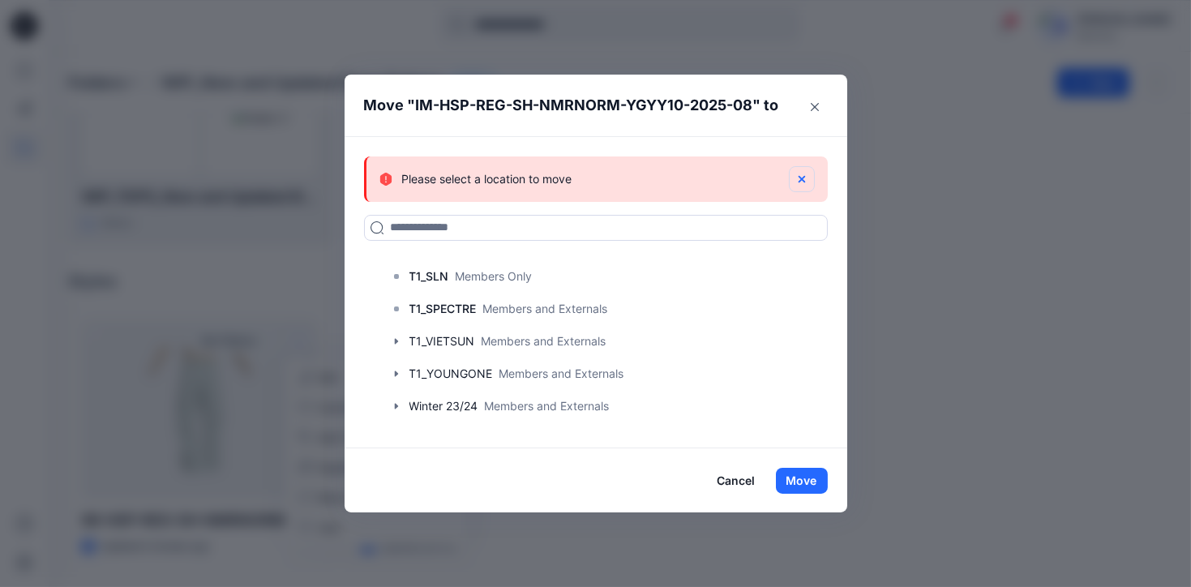
click at [804, 178] on icon "button" at bounding box center [801, 179] width 13 height 13
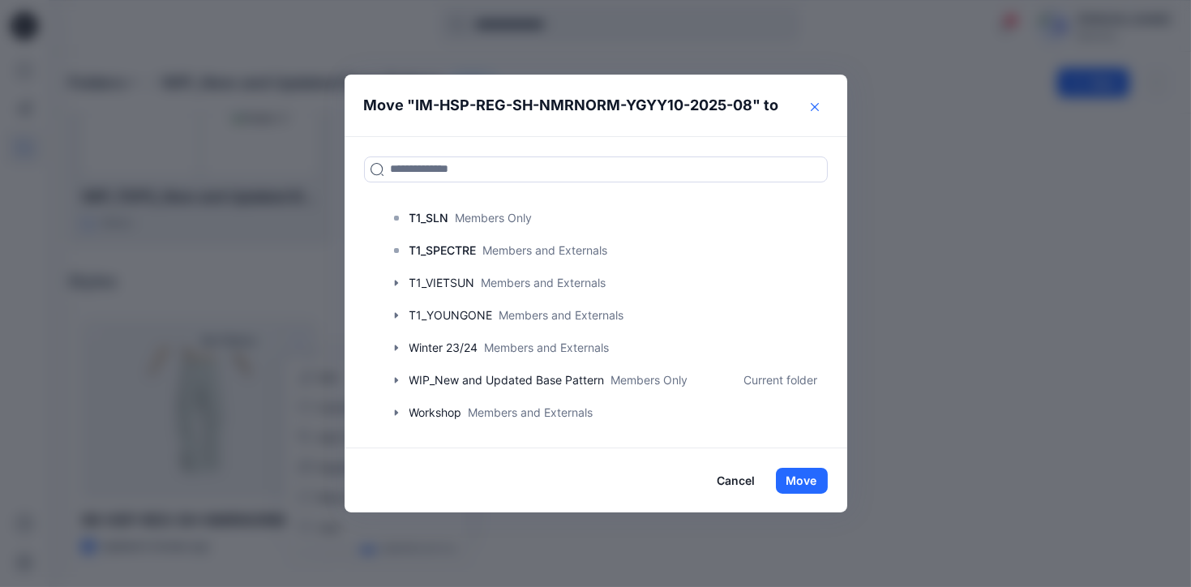
click at [819, 107] on icon "Close" at bounding box center [815, 107] width 8 height 8
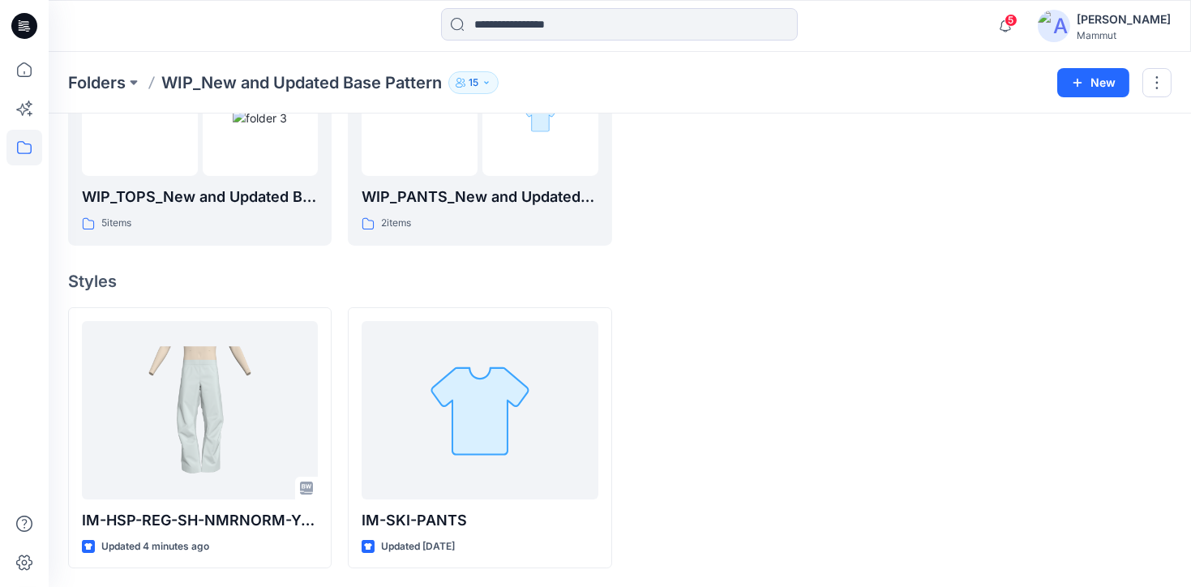
click at [670, 408] on div at bounding box center [760, 438] width 264 height 262
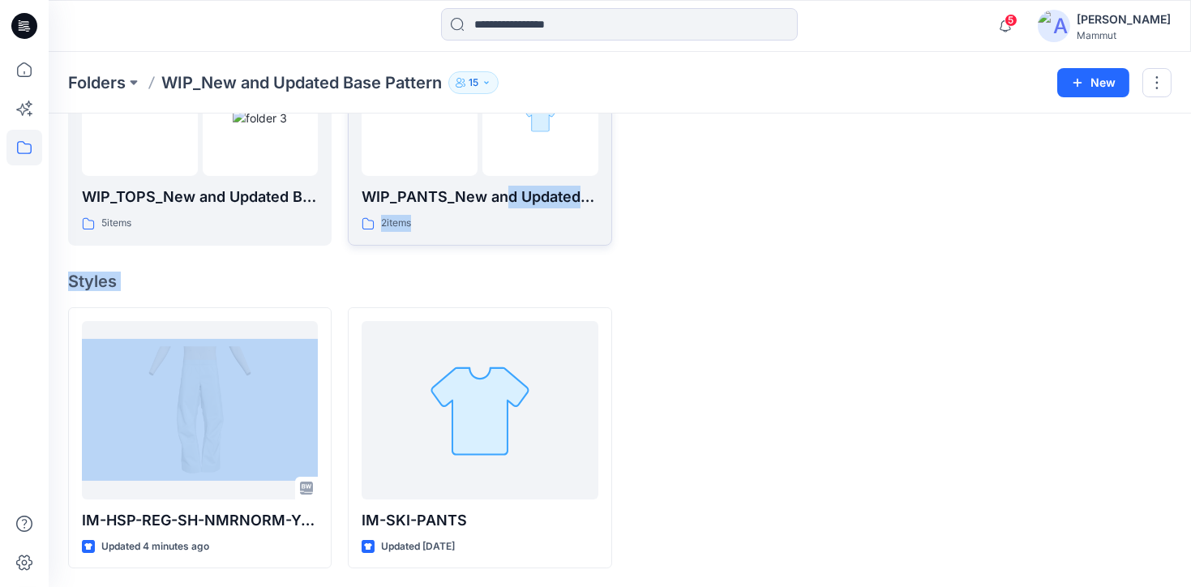
drag, startPoint x: 189, startPoint y: 316, endPoint x: 502, endPoint y: 202, distance: 333.2
click at [502, 202] on div "Folders WIP_TOPS_New and Updated Base Patterns 5 items WIP_PANTS_New and Update…" at bounding box center [620, 223] width 1143 height 730
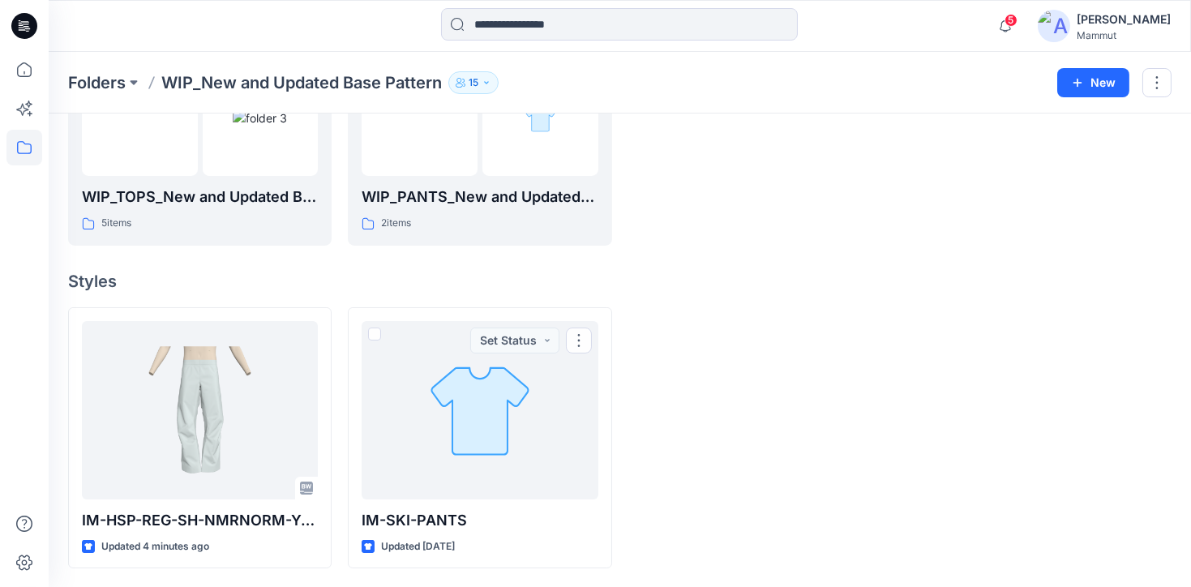
click at [669, 307] on div at bounding box center [760, 438] width 264 height 262
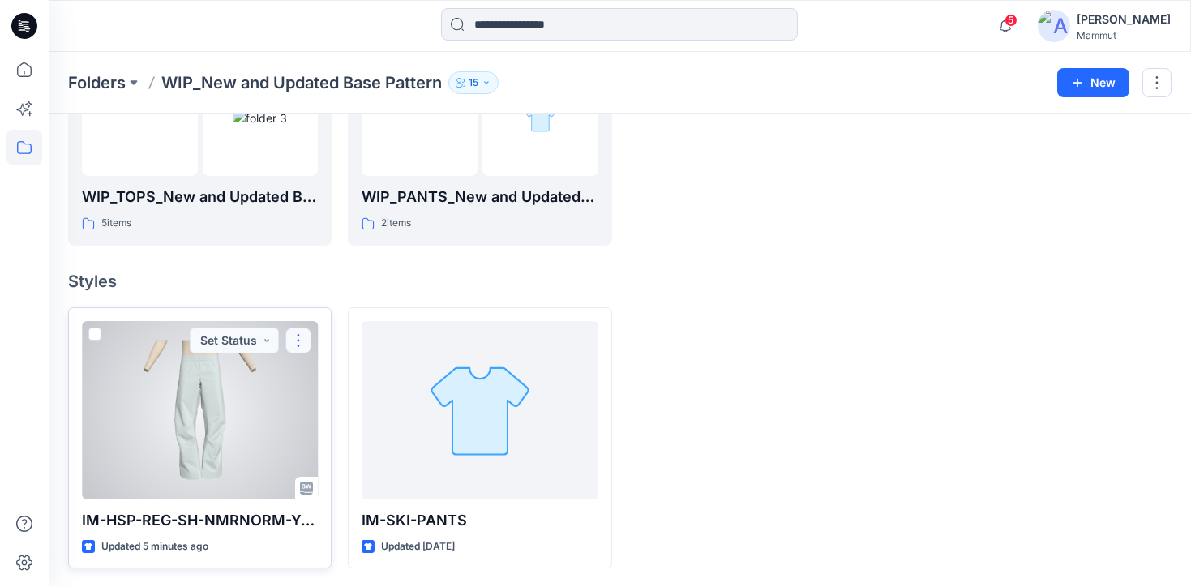
click at [305, 341] on button "button" at bounding box center [298, 341] width 26 height 26
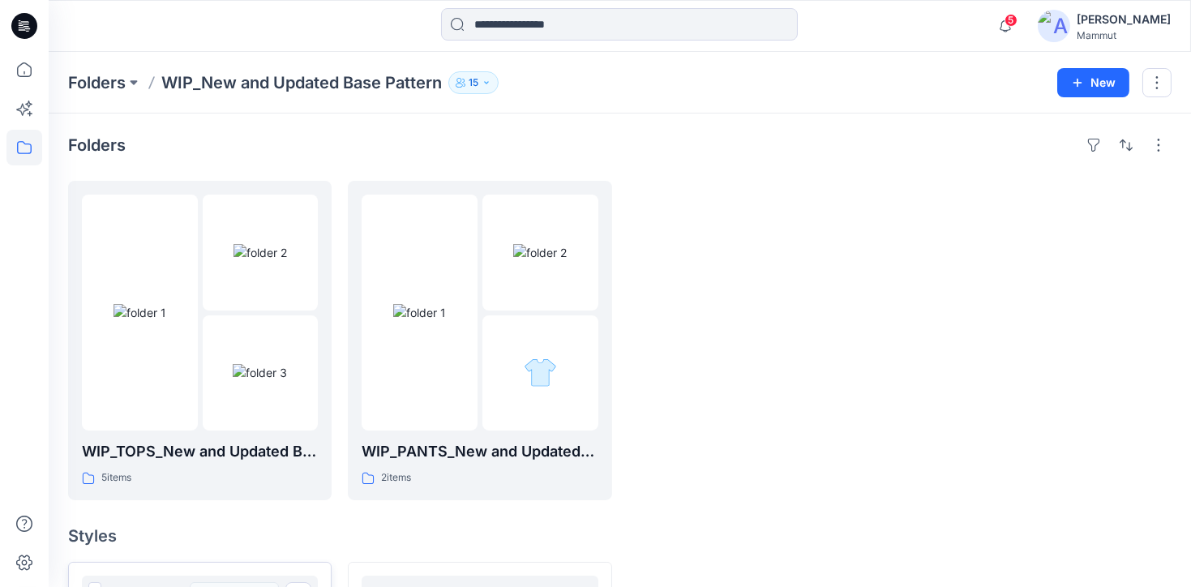
scroll to position [0, 0]
click at [546, 262] on img at bounding box center [540, 253] width 54 height 17
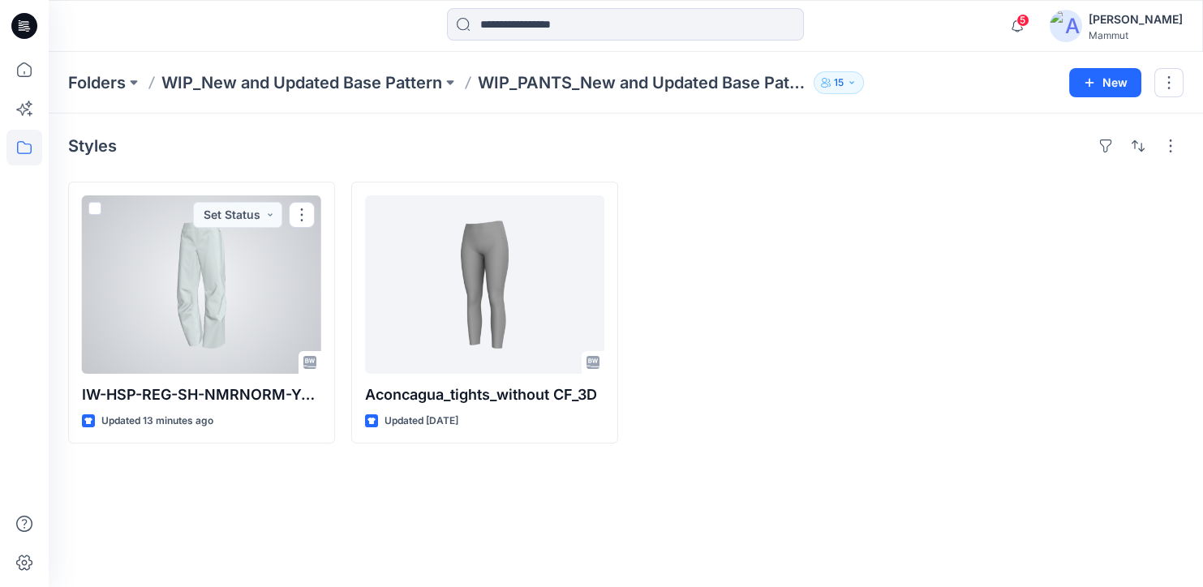
click at [258, 299] on div at bounding box center [201, 284] width 239 height 178
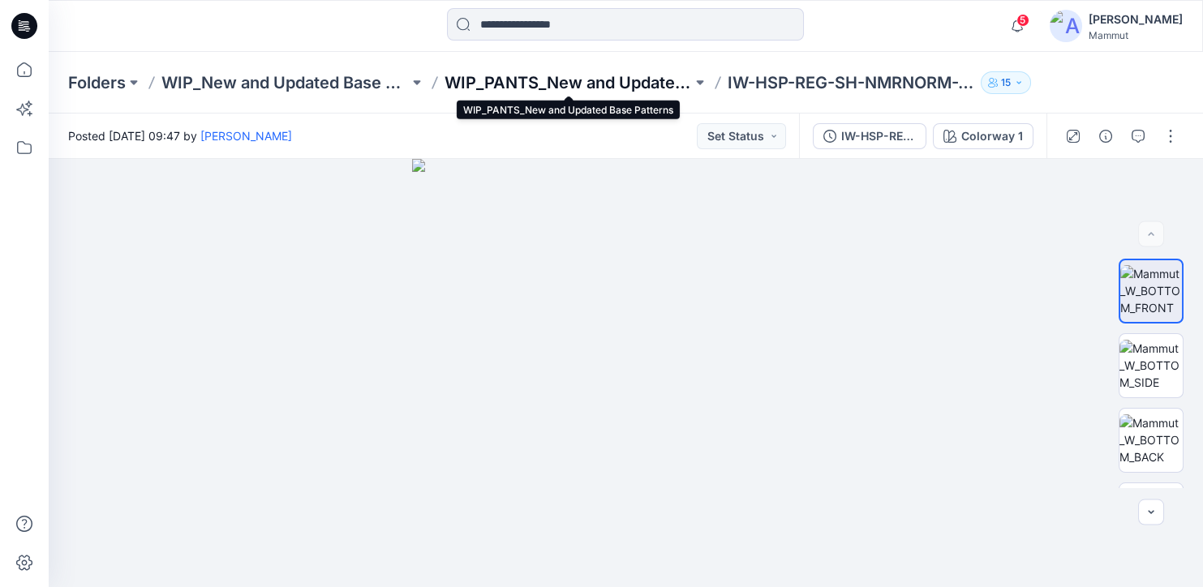
click at [549, 83] on p "WIP_PANTS_New and Updated Base Patterns" at bounding box center [567, 82] width 247 height 23
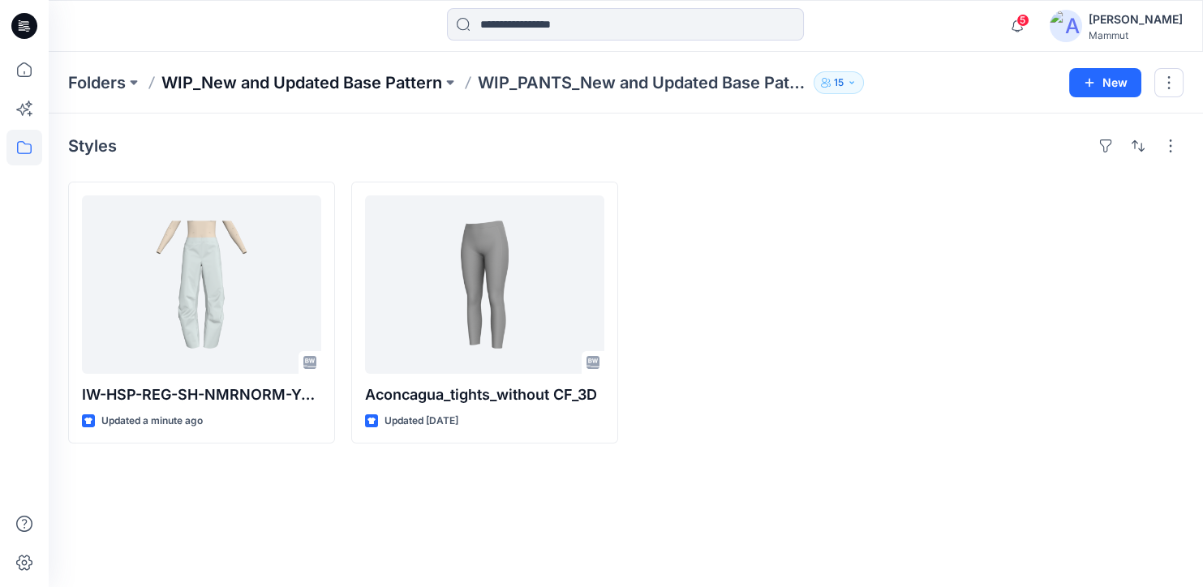
click at [329, 81] on p "WIP_New and Updated Base Pattern" at bounding box center [301, 82] width 281 height 23
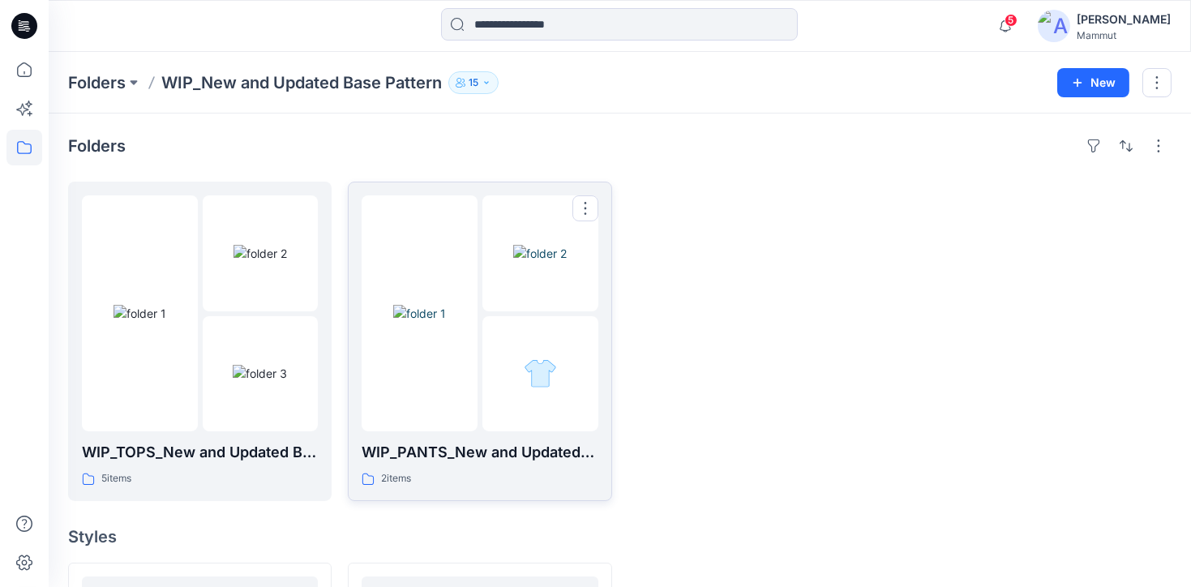
scroll to position [255, 0]
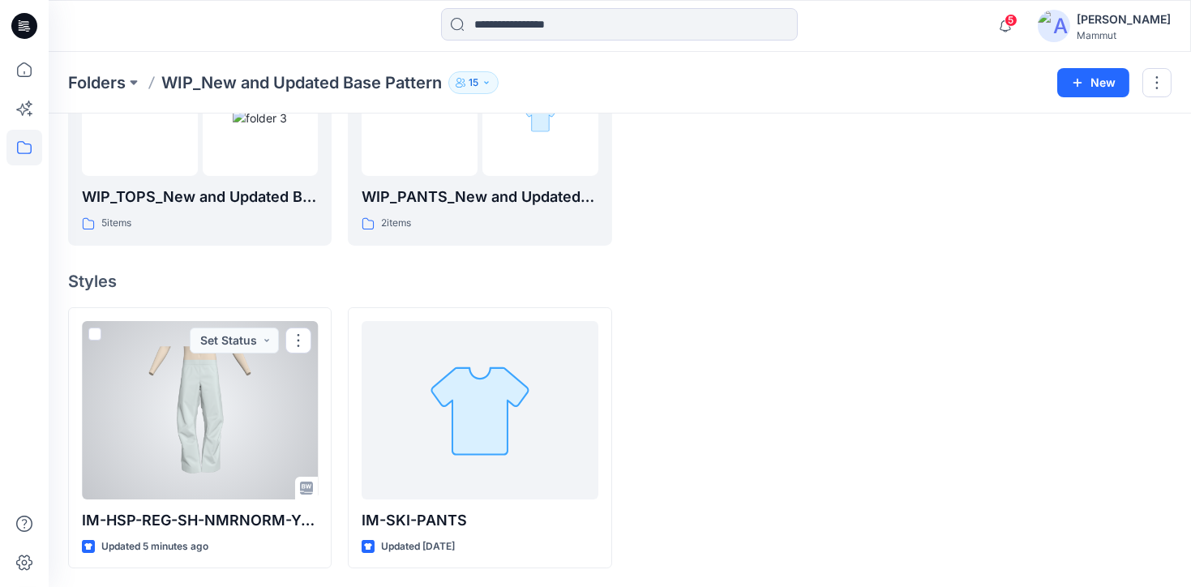
click at [103, 332] on div at bounding box center [200, 410] width 236 height 178
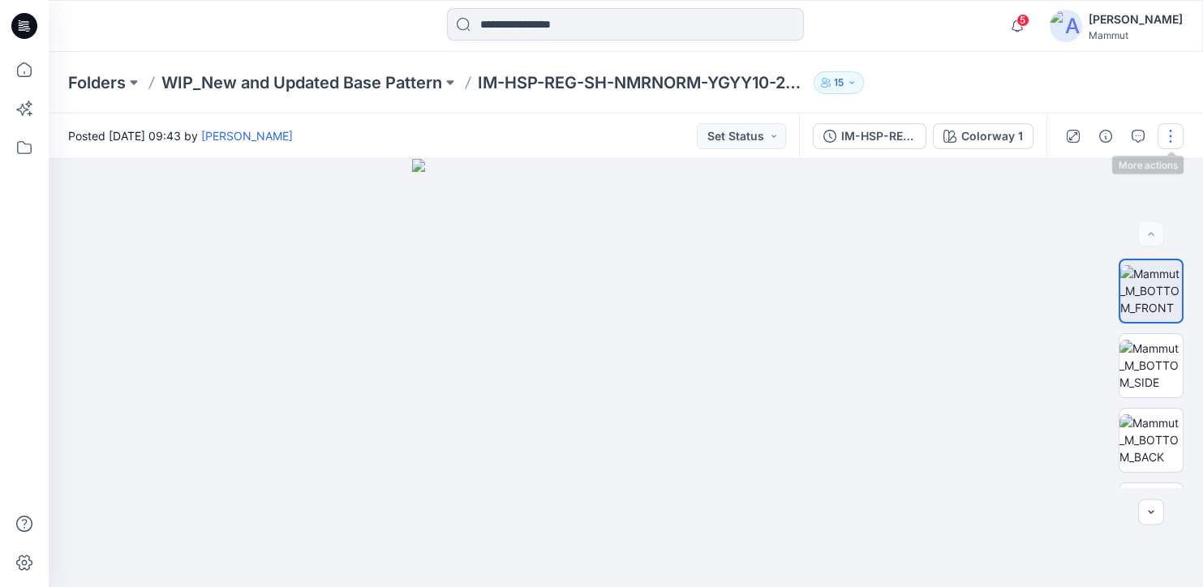
click at [1168, 133] on button "button" at bounding box center [1170, 136] width 26 height 26
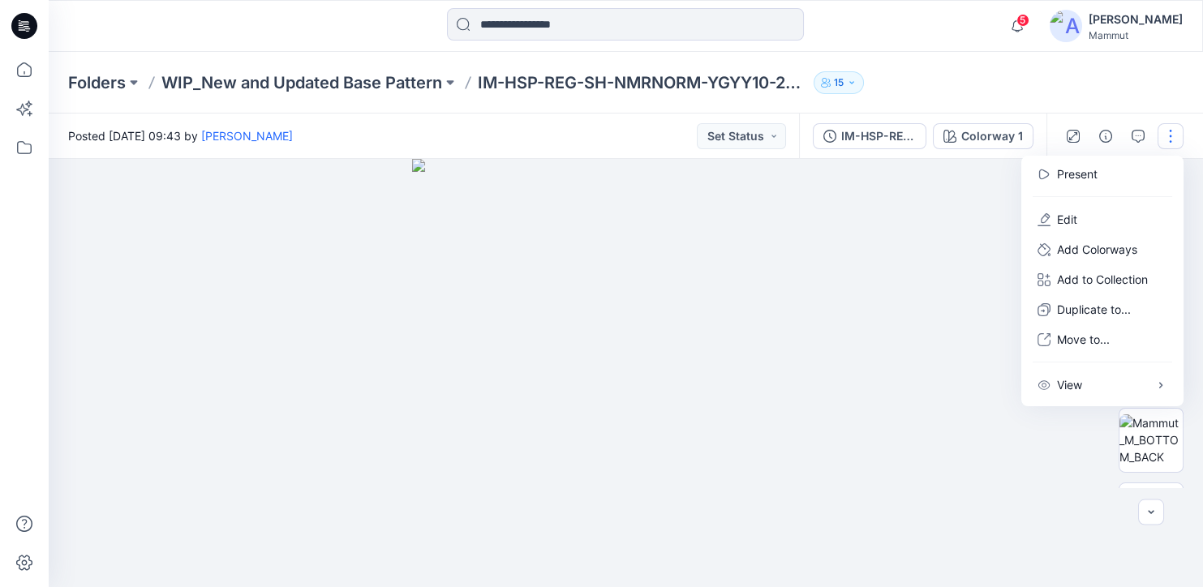
click at [1168, 133] on button "button" at bounding box center [1170, 136] width 26 height 26
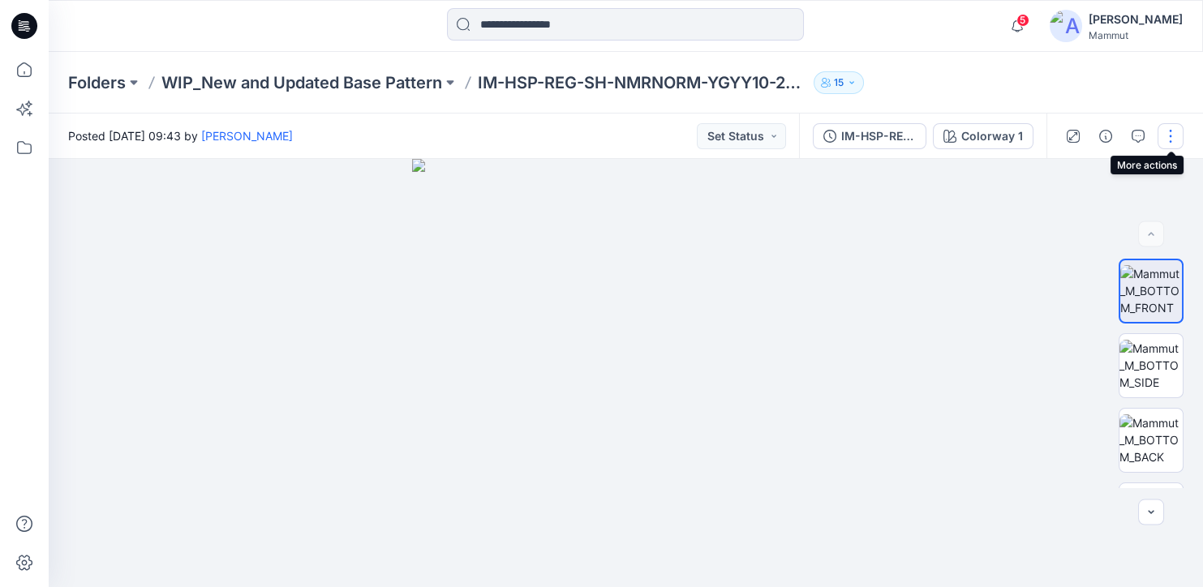
click at [1168, 133] on button "button" at bounding box center [1170, 136] width 26 height 26
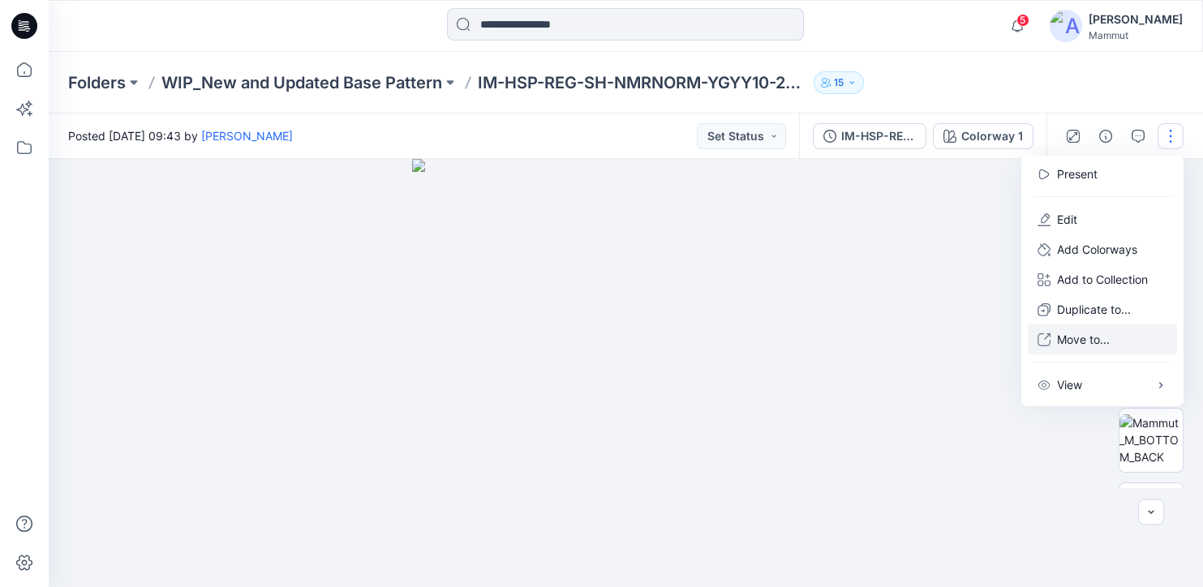
click at [1095, 339] on p "Move to..." at bounding box center [1083, 339] width 53 height 17
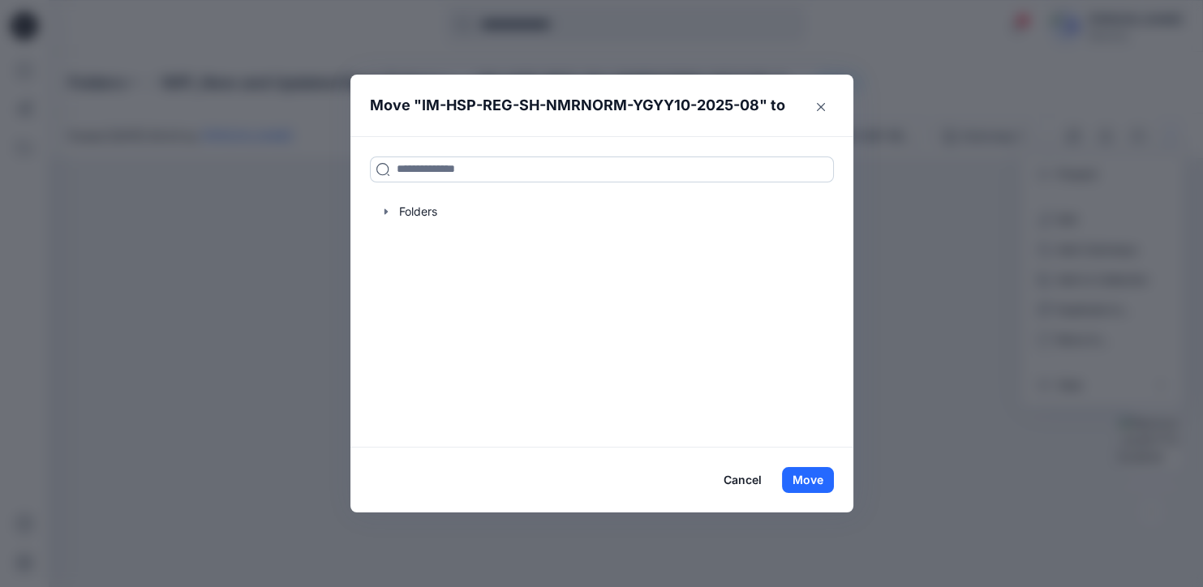
click at [534, 176] on input at bounding box center [602, 170] width 464 height 26
click at [817, 109] on icon "Close" at bounding box center [820, 107] width 8 height 8
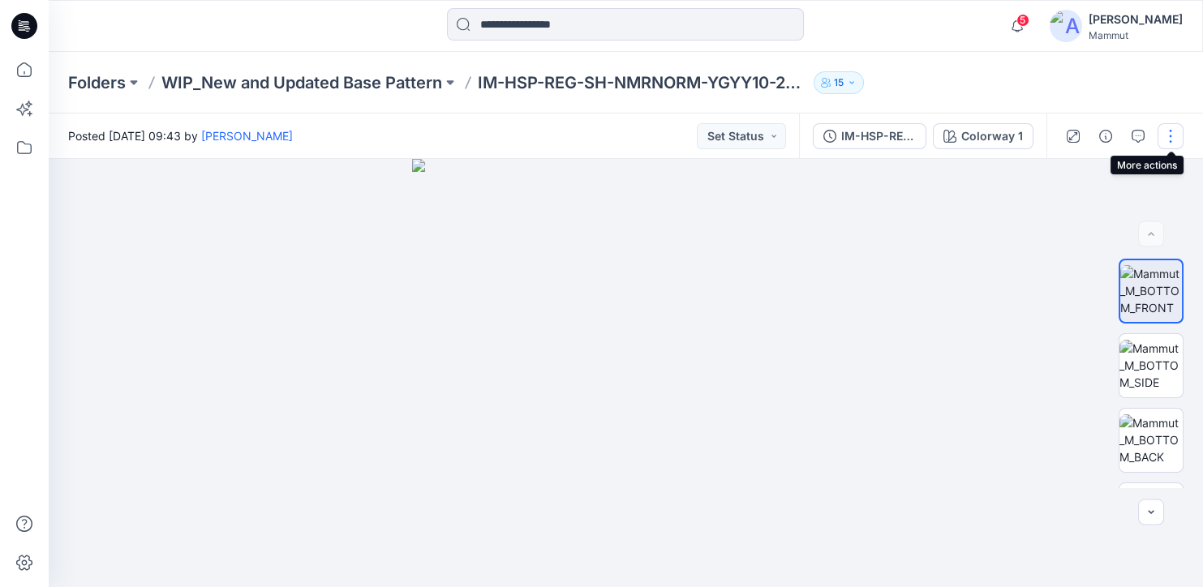
click at [1171, 135] on button "button" at bounding box center [1170, 136] width 26 height 26
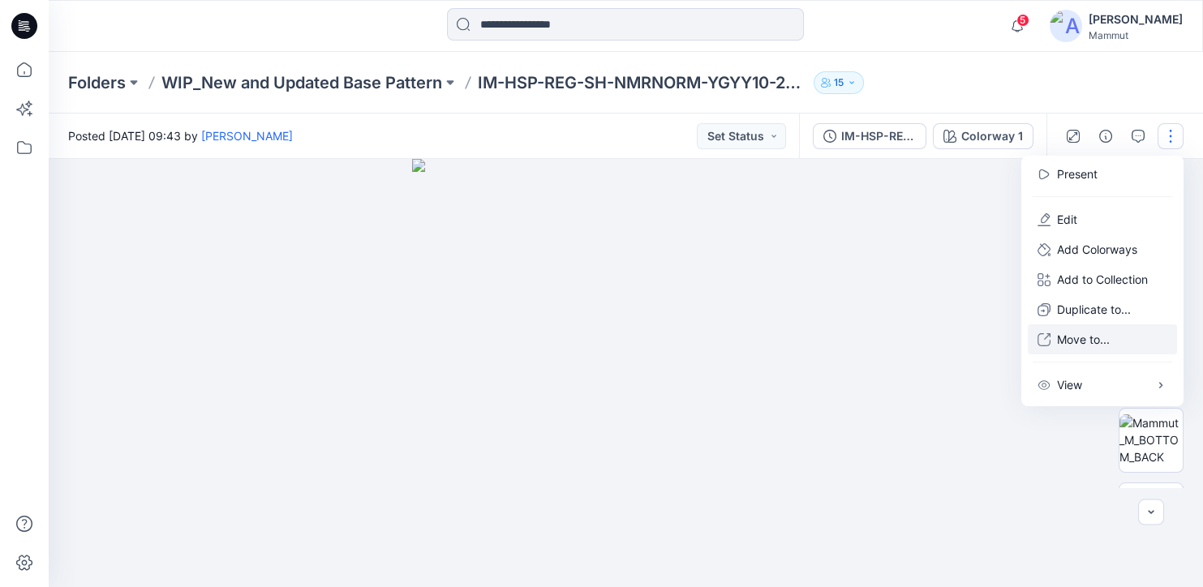
click at [1081, 341] on p "Move to..." at bounding box center [1083, 339] width 53 height 17
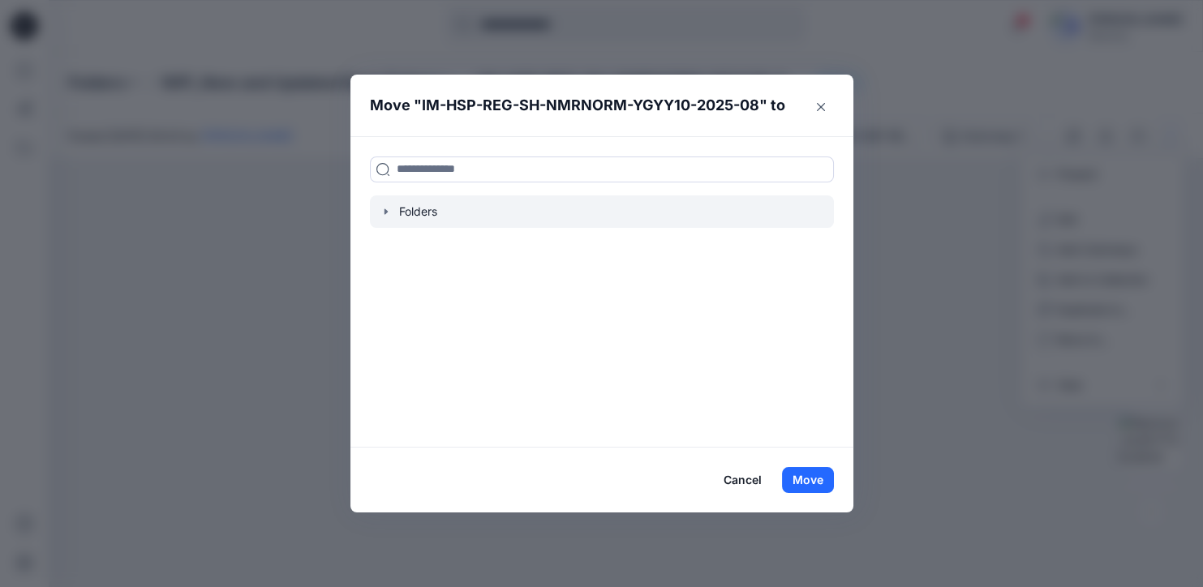
click at [408, 209] on div at bounding box center [602, 211] width 464 height 32
click at [384, 209] on icon "button" at bounding box center [385, 211] width 3 height 6
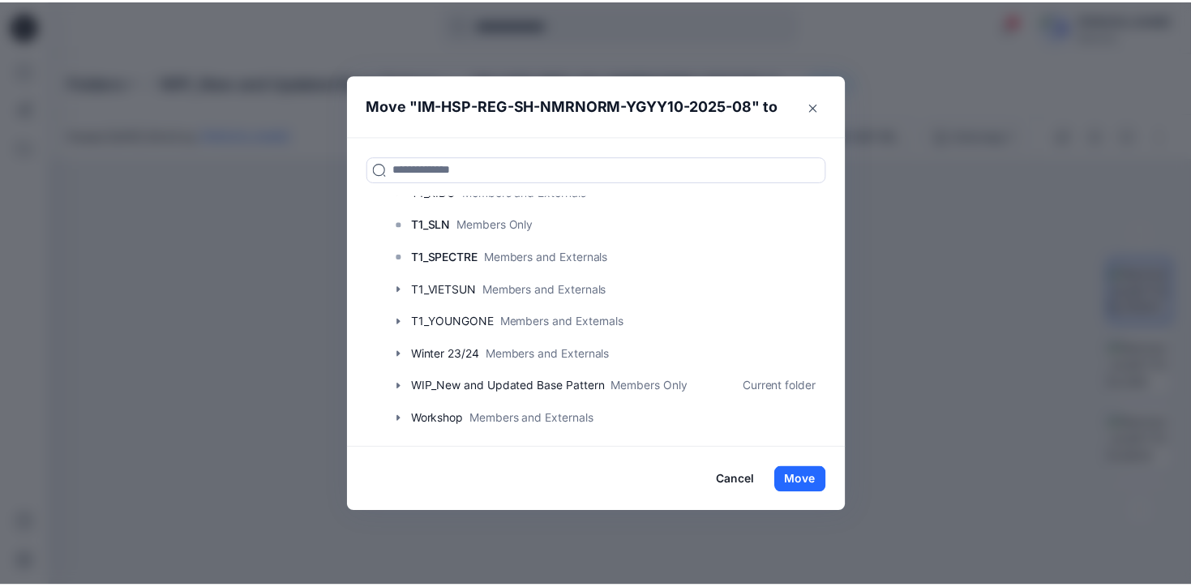
scroll to position [610, 0]
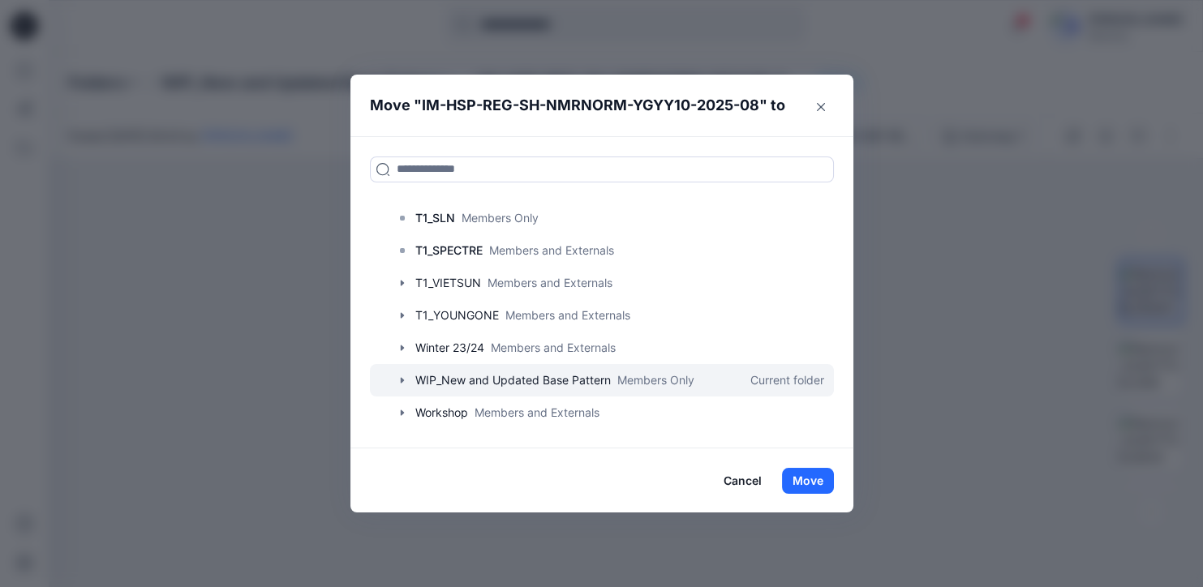
click at [399, 375] on icon "button" at bounding box center [402, 380] width 13 height 13
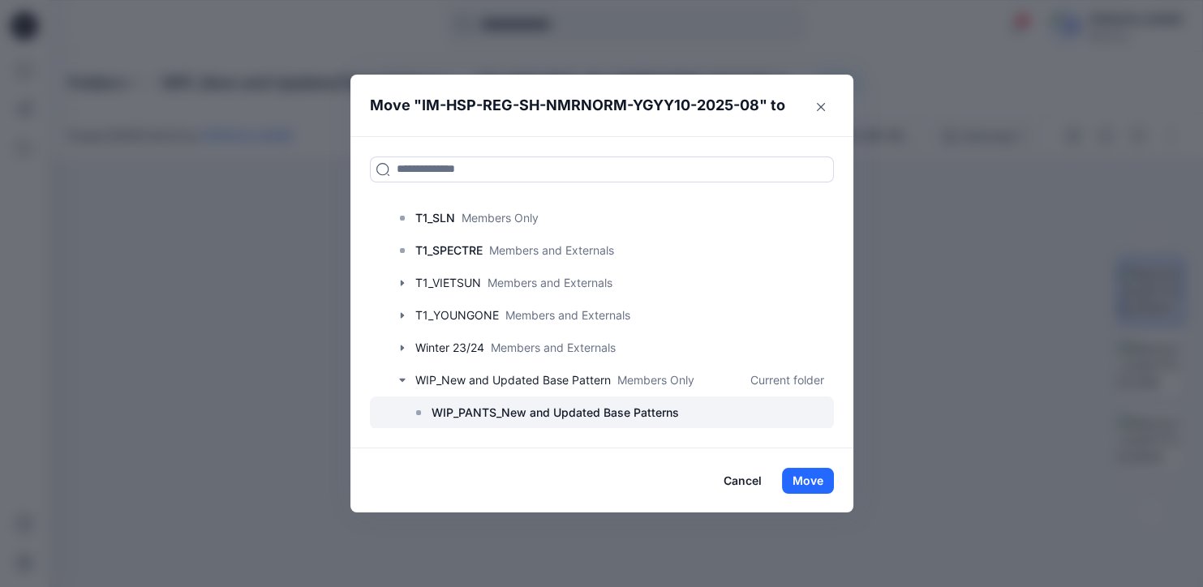
click at [498, 413] on p "WIP_PANTS_New and Updated Base Patterns" at bounding box center [554, 412] width 247 height 19
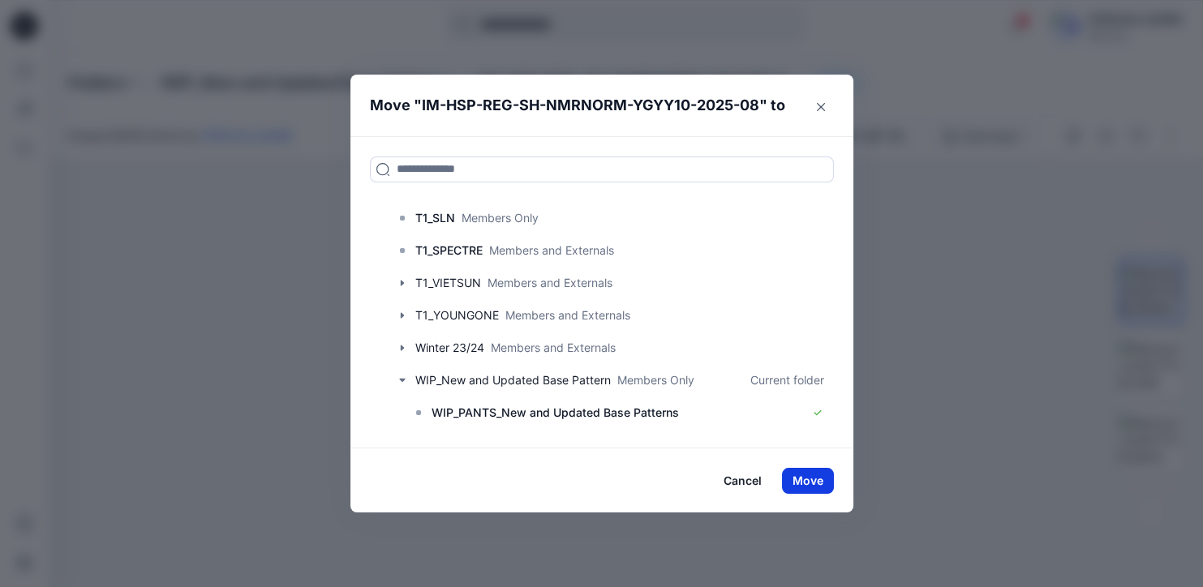
click at [808, 477] on button "Move" at bounding box center [808, 481] width 52 height 26
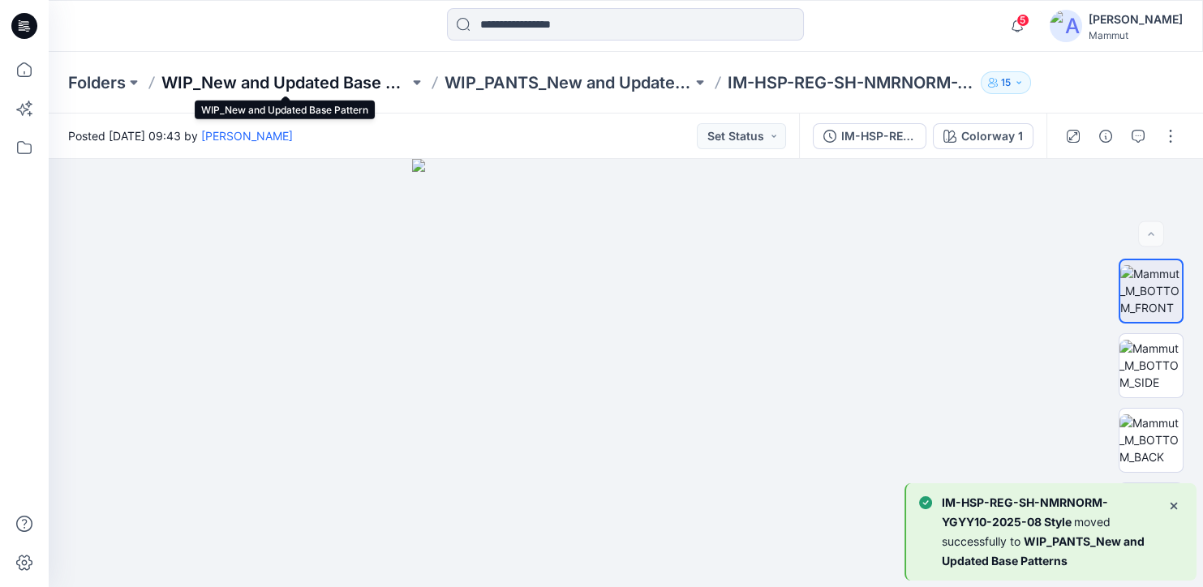
click at [320, 76] on p "WIP_New and Updated Base Pattern" at bounding box center [284, 82] width 247 height 23
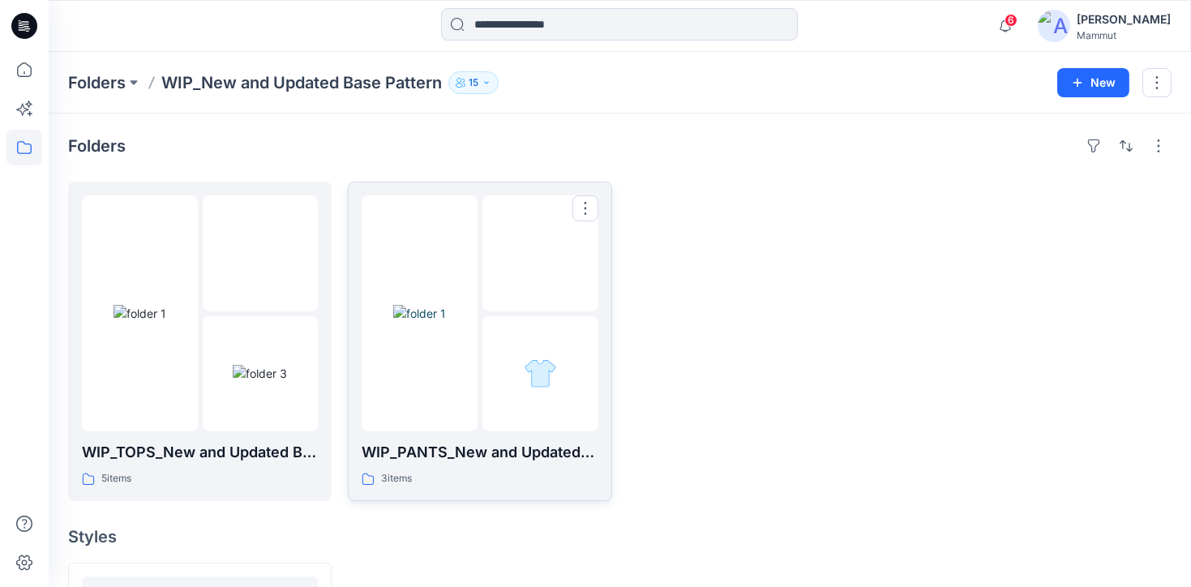
click at [517, 262] on img at bounding box center [540, 253] width 54 height 17
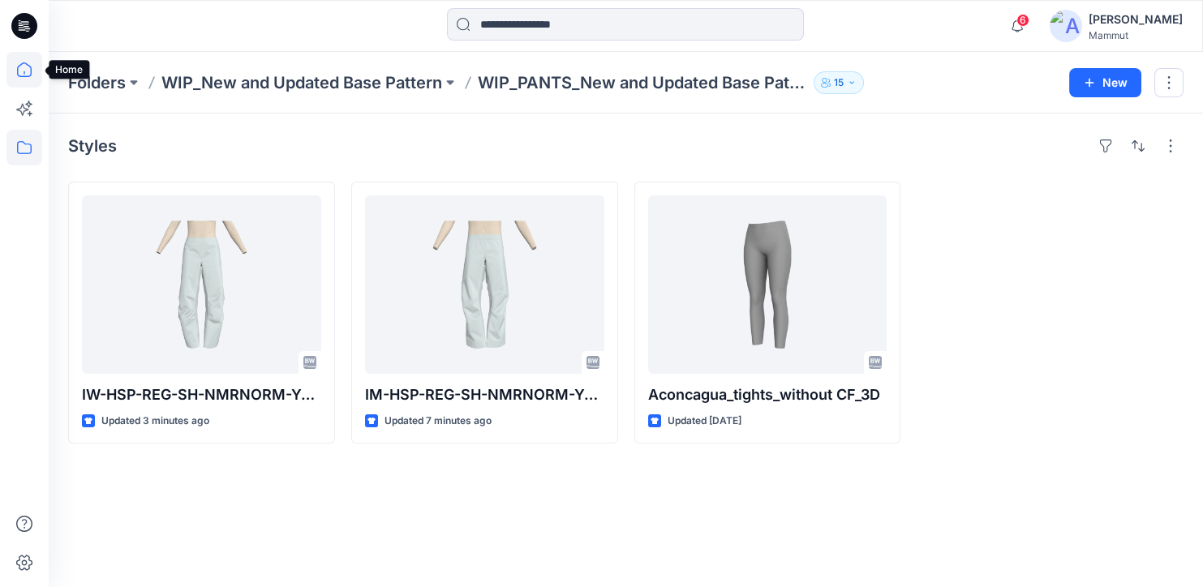
click at [13, 68] on icon at bounding box center [24, 70] width 36 height 36
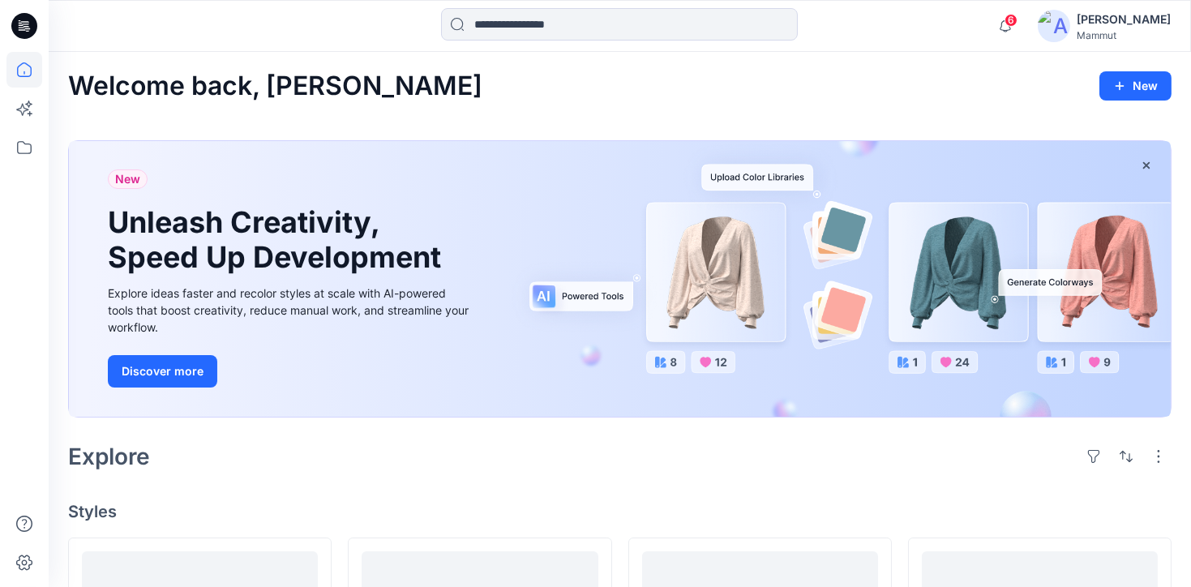
scroll to position [344, 0]
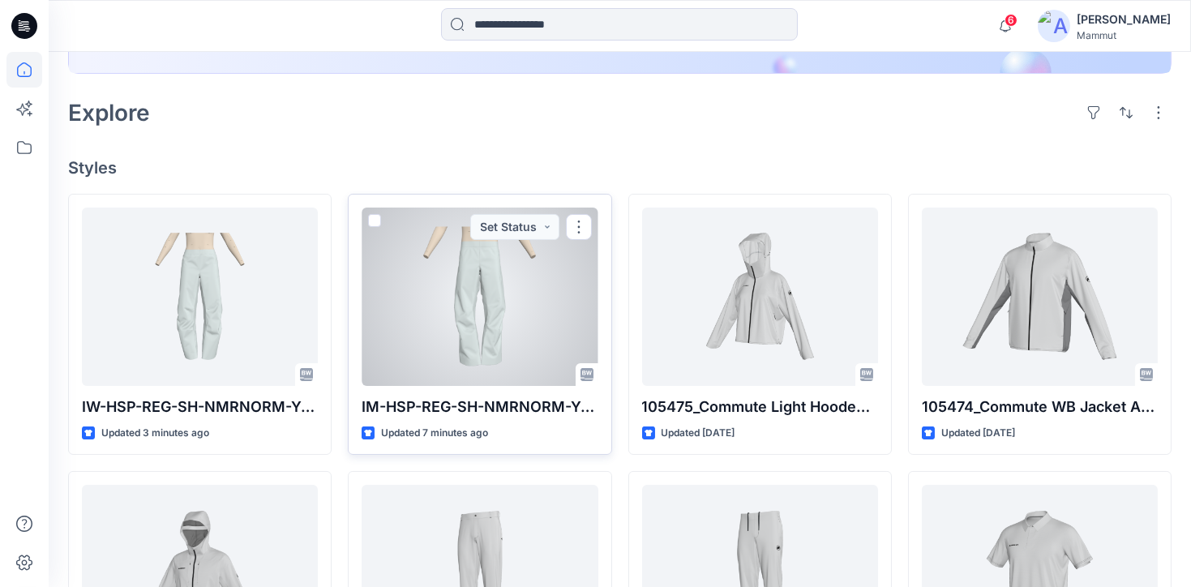
click at [514, 271] on div at bounding box center [480, 297] width 236 height 178
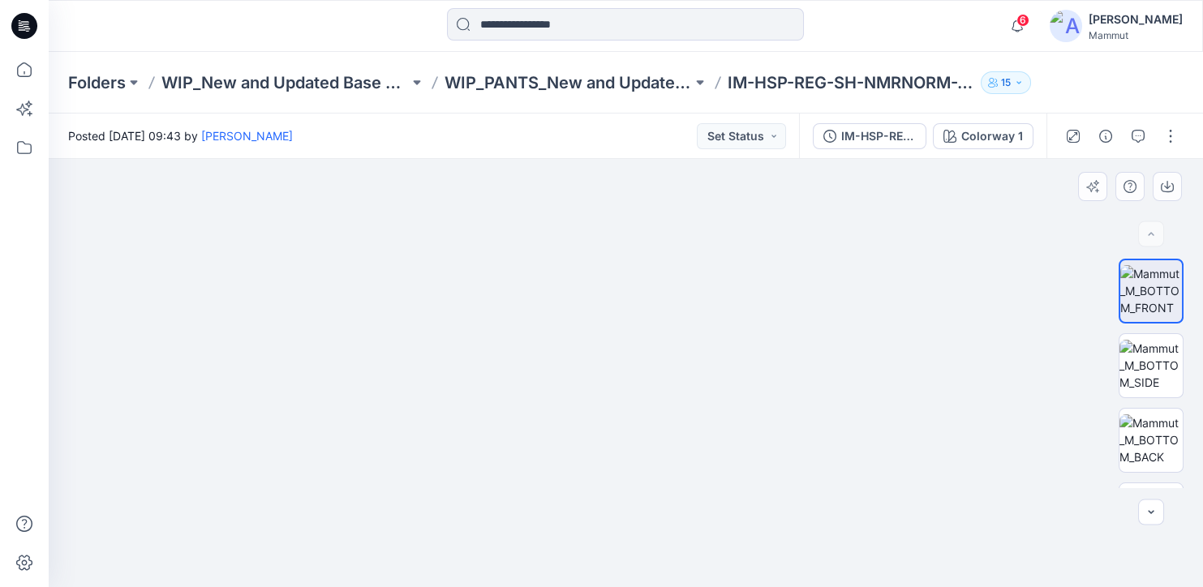
drag, startPoint x: 770, startPoint y: 399, endPoint x: 714, endPoint y: 391, distance: 56.5
click at [694, 412] on img at bounding box center [626, 283] width 830 height 608
click at [1153, 361] on img at bounding box center [1150, 365] width 63 height 51
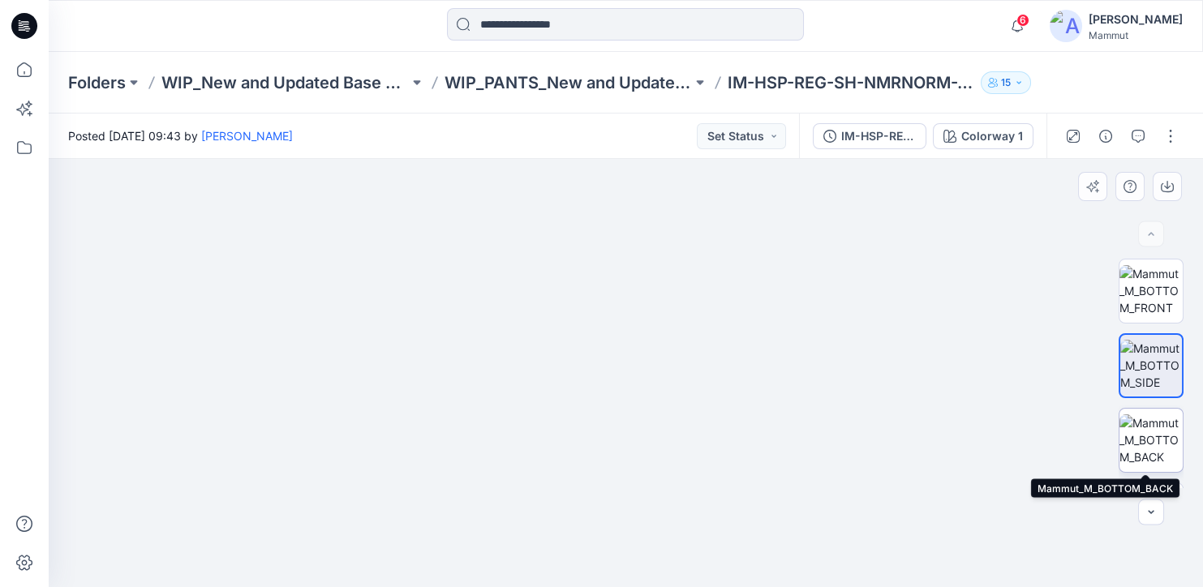
click at [1134, 440] on img at bounding box center [1150, 439] width 63 height 51
